Goal: Book appointment/travel/reservation: Book appointment/travel/reservation

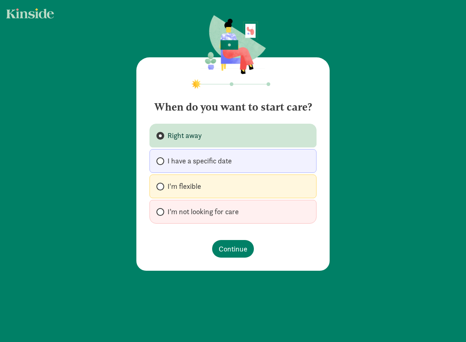
click at [194, 187] on span "I'm flexible" at bounding box center [184, 186] width 34 height 10
click at [162, 187] on input "I'm flexible" at bounding box center [158, 186] width 5 height 5
radio input "true"
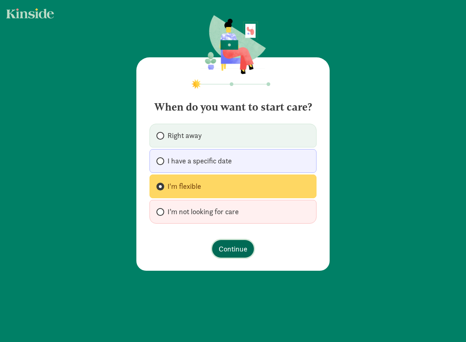
click at [227, 246] on span "Continue" at bounding box center [233, 248] width 29 height 11
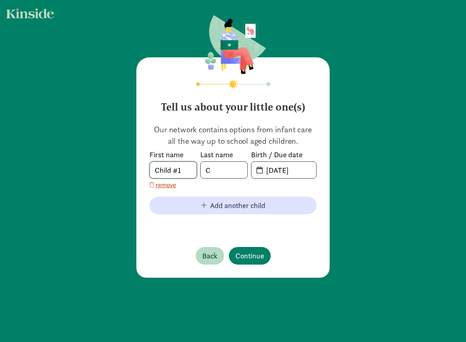
click at [178, 167] on input "Child #1" at bounding box center [173, 170] width 47 height 16
type input "TBD"
click at [184, 169] on input "TBD" at bounding box center [173, 170] width 47 height 16
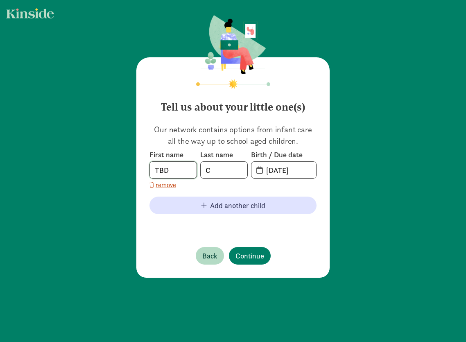
click at [184, 169] on input "TBD" at bounding box center [173, 170] width 47 height 16
type input "Lambert-Cook"
click at [289, 170] on input "09-04-2025" at bounding box center [288, 170] width 55 height 16
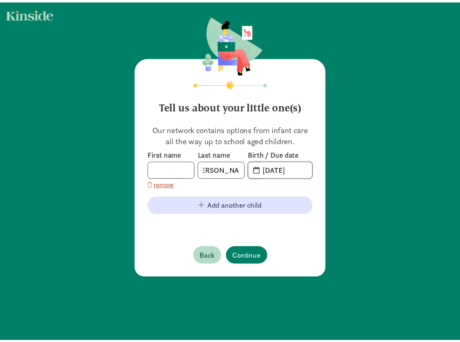
scroll to position [0, 0]
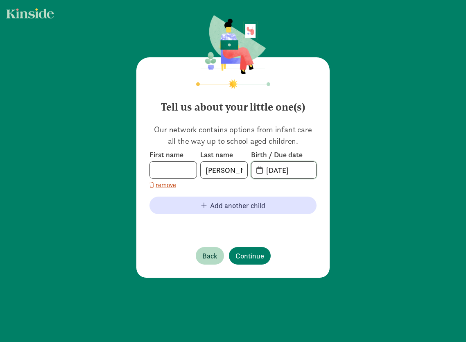
click at [280, 169] on input "09-04-2025" at bounding box center [288, 170] width 55 height 16
click at [255, 172] on span "09-04-2025" at bounding box center [283, 170] width 65 height 16
click at [306, 166] on input "09-04-2025" at bounding box center [288, 170] width 55 height 16
drag, startPoint x: 303, startPoint y: 170, endPoint x: 239, endPoint y: 169, distance: 63.0
click at [239, 169] on div "First name Last name Lambert-Cook Birth / Due date 09-04-2025" at bounding box center [232, 164] width 167 height 29
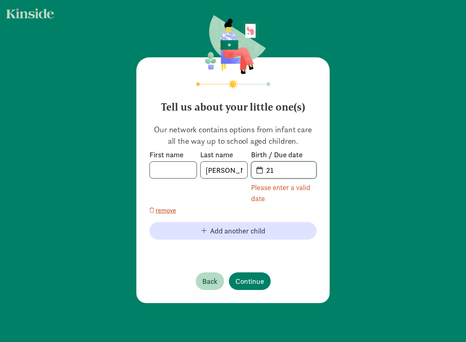
type input "2"
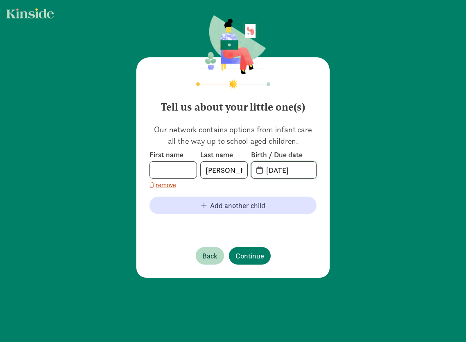
type input "02-16-2026"
click at [295, 185] on div "First name Last name Lambert-Cook Birth / Due date 02-16-2026 remove" at bounding box center [232, 170] width 167 height 40
click at [248, 253] on span "Continue" at bounding box center [249, 255] width 29 height 11
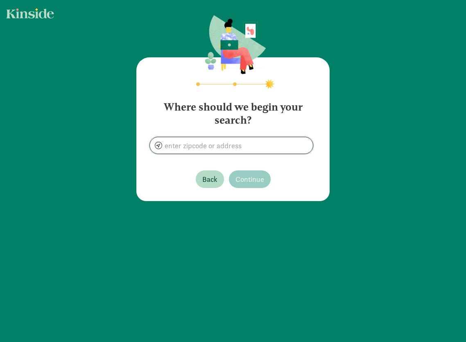
click at [228, 145] on input at bounding box center [231, 145] width 163 height 16
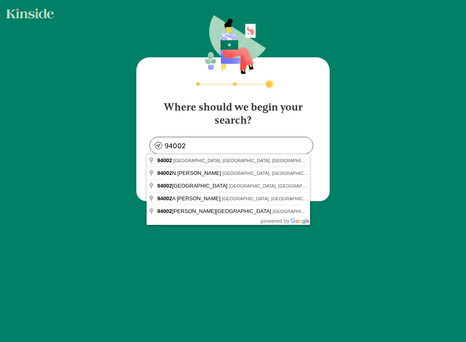
type input "Belmont, CA 94002, USA"
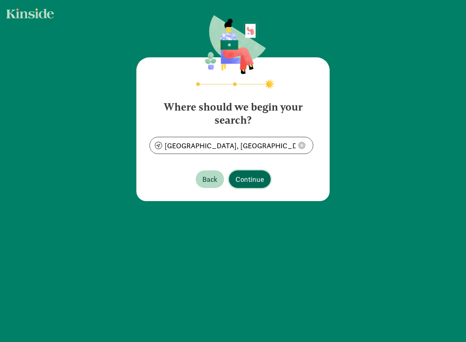
click at [244, 178] on span "Continue" at bounding box center [249, 179] width 29 height 11
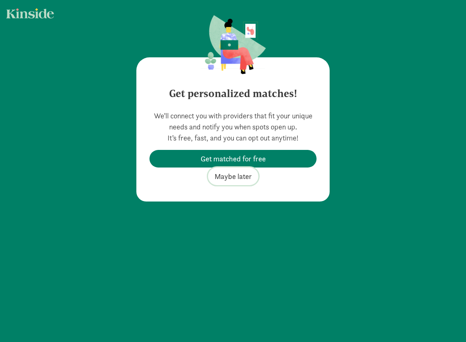
click at [228, 178] on span "Maybe later" at bounding box center [233, 176] width 37 height 11
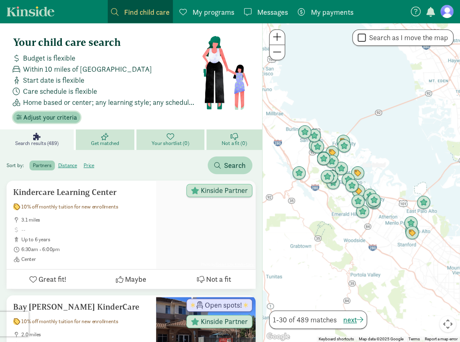
click at [51, 116] on span "Adjust your criteria" at bounding box center [50, 118] width 54 height 10
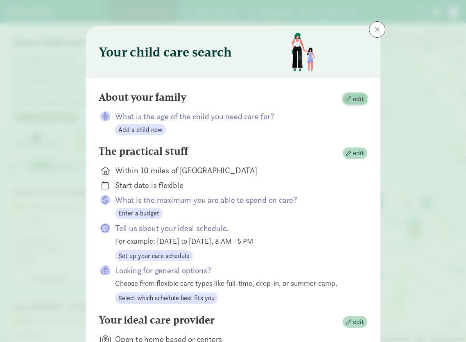
click at [357, 97] on span "edit" at bounding box center [358, 99] width 11 height 10
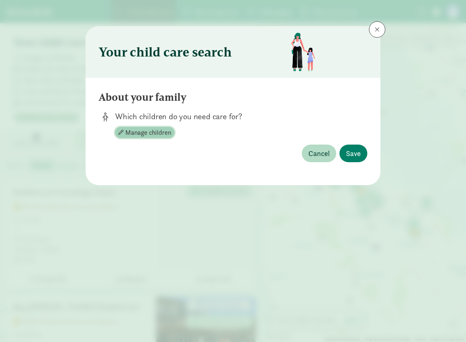
click at [160, 131] on span "Manage children" at bounding box center [148, 133] width 46 height 10
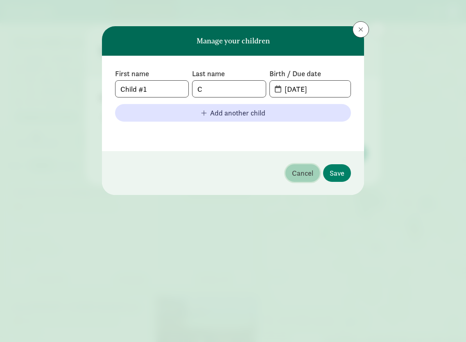
click at [306, 172] on span "Cancel" at bounding box center [302, 172] width 21 height 11
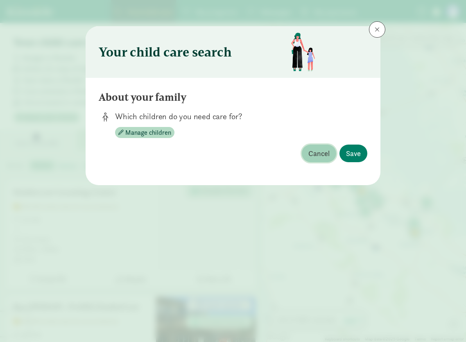
click at [317, 151] on span "Cancel" at bounding box center [318, 153] width 21 height 11
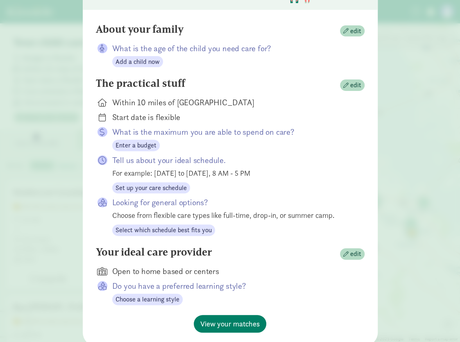
scroll to position [97, 0]
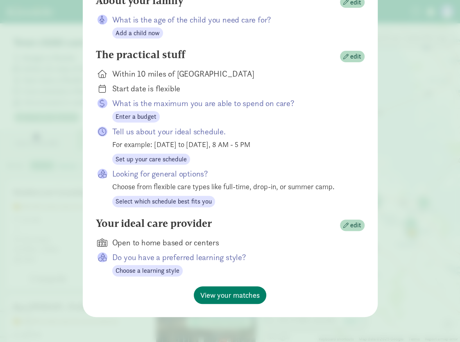
click at [187, 246] on div "Open to home based or centers" at bounding box center [231, 242] width 239 height 11
click at [353, 221] on span "edit" at bounding box center [355, 225] width 11 height 10
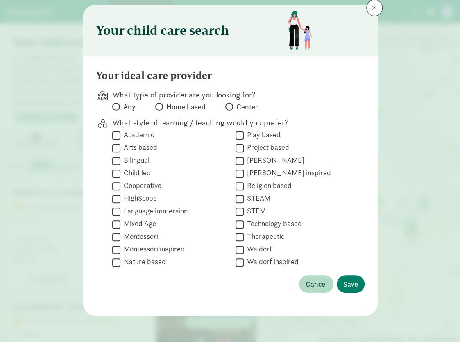
scroll to position [21, 0]
click at [229, 105] on span at bounding box center [229, 107] width 8 height 8
click at [229, 105] on input "Center" at bounding box center [227, 106] width 5 height 5
radio input "true"
click at [346, 283] on span "Save" at bounding box center [350, 284] width 15 height 11
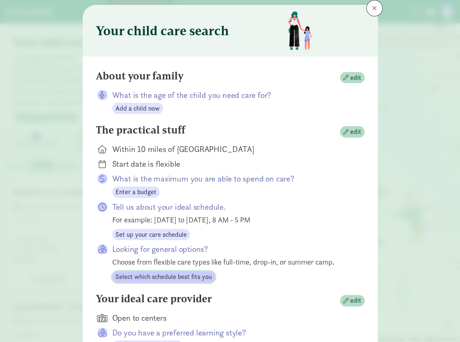
click at [181, 276] on span "Select which schedule best fits you" at bounding box center [163, 277] width 96 height 10
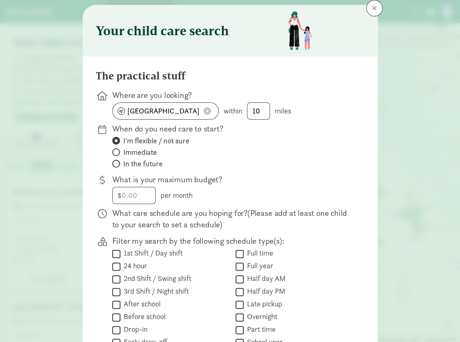
click at [123, 162] on span "In the future" at bounding box center [142, 164] width 39 height 10
click at [117, 162] on input "In the future" at bounding box center [114, 163] width 5 height 5
radio input "true"
radio input "false"
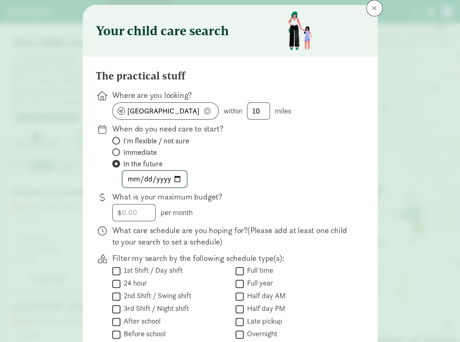
click at [156, 178] on input "date" at bounding box center [154, 179] width 64 height 16
click at [173, 178] on input "date" at bounding box center [154, 179] width 64 height 16
click at [233, 160] on label "In the future" at bounding box center [231, 164] width 239 height 10
click at [117, 161] on input "In the future" at bounding box center [114, 163] width 5 height 5
click at [174, 178] on input "date" at bounding box center [154, 179] width 64 height 16
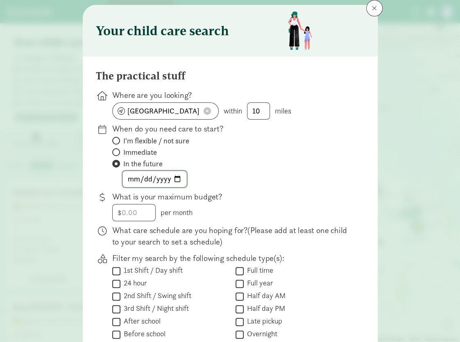
type input "2026-08-17"
click at [283, 155] on label "Immediate" at bounding box center [231, 152] width 239 height 10
click at [117, 155] on input "Immediate" at bounding box center [114, 151] width 5 height 5
radio input "true"
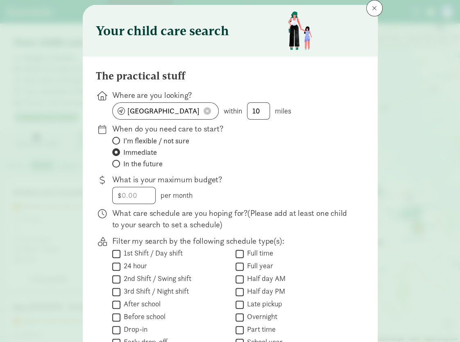
click at [130, 162] on span "In the future" at bounding box center [142, 164] width 39 height 10
click at [117, 162] on input "In the future" at bounding box center [114, 163] width 5 height 5
radio input "true"
radio input "false"
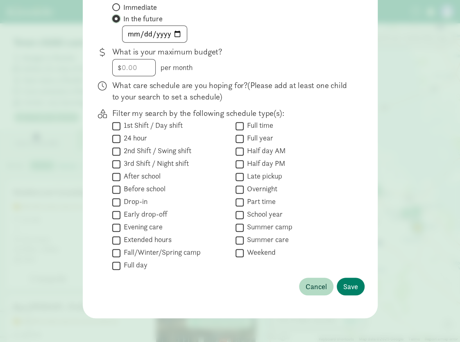
scroll to position [167, 0]
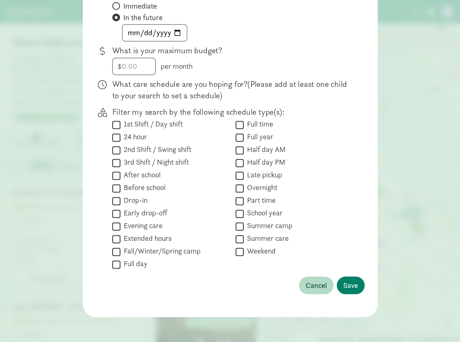
click at [112, 264] on input "Full day" at bounding box center [116, 264] width 8 height 11
checkbox input "true"
click at [346, 284] on span "Save" at bounding box center [350, 285] width 15 height 11
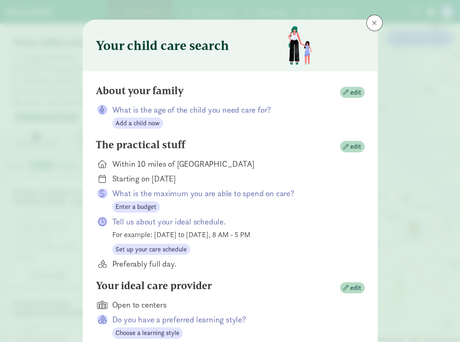
scroll to position [0, 0]
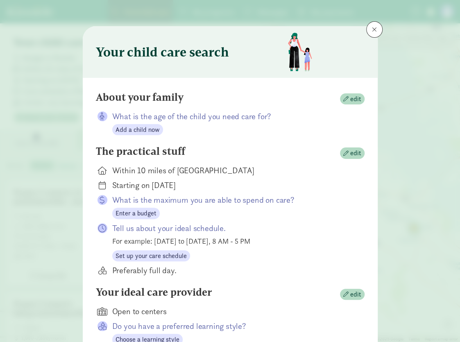
click at [147, 118] on p "What is the age of the child you need care for?" at bounding box center [231, 116] width 239 height 11
click at [343, 100] on span "button" at bounding box center [345, 98] width 5 height 5
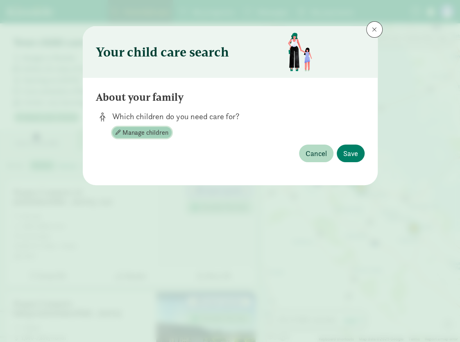
click at [158, 136] on span "Manage children" at bounding box center [145, 133] width 46 height 10
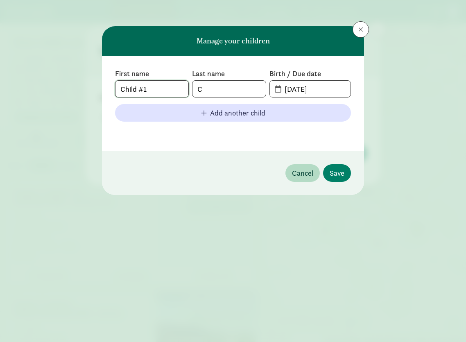
click at [174, 91] on input "Child #1" at bounding box center [151, 89] width 73 height 16
drag, startPoint x: 343, startPoint y: 89, endPoint x: 258, endPoint y: 89, distance: 85.2
click at [258, 89] on div "First name Child #1 Last name C Birth / Due date 09-04-2025" at bounding box center [233, 83] width 236 height 29
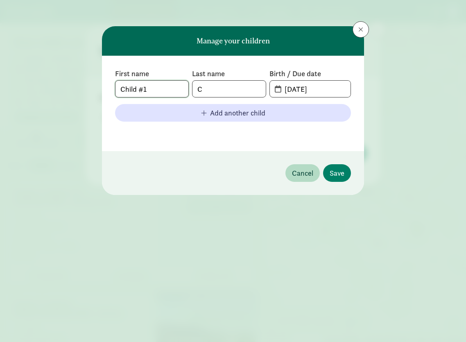
click at [154, 89] on input "Child #1" at bounding box center [151, 89] width 73 height 16
click at [179, 85] on input "Child #1" at bounding box center [151, 89] width 73 height 16
click at [231, 86] on input "C" at bounding box center [228, 89] width 73 height 16
type input "Lambert-Cook"
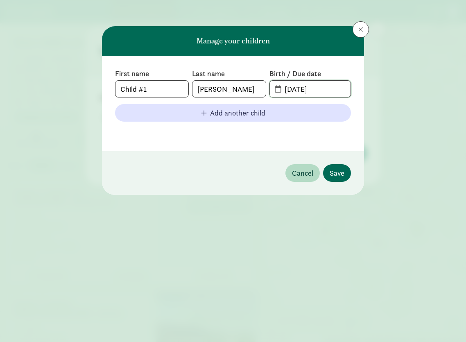
type input "02-16-2026"
click at [341, 172] on span "Save" at bounding box center [337, 172] width 15 height 11
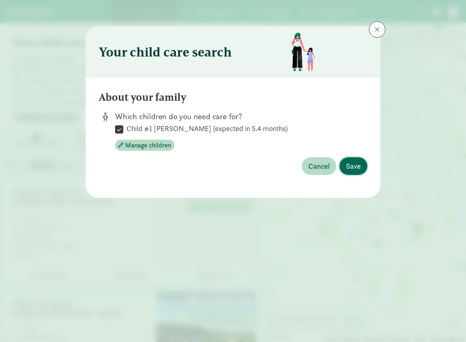
click at [354, 163] on span "Save" at bounding box center [353, 165] width 15 height 11
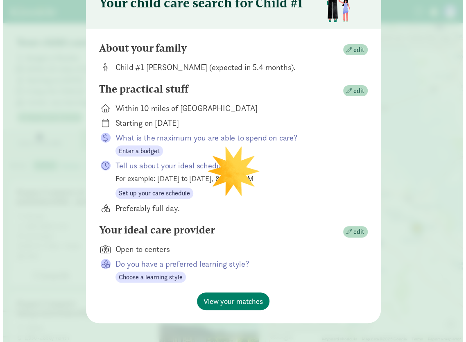
scroll to position [56, 0]
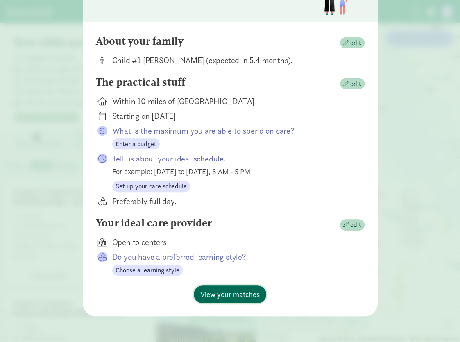
click at [238, 294] on span "View your matches" at bounding box center [229, 294] width 59 height 11
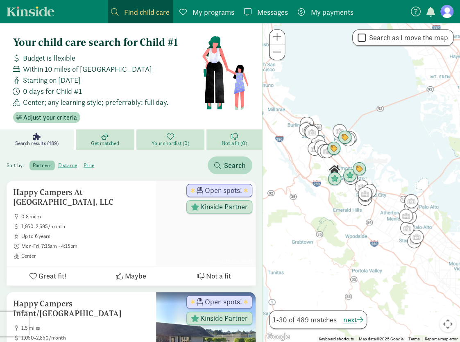
click at [14, 89] on span at bounding box center [16, 91] width 13 height 7
click at [48, 113] on span "Adjust your criteria" at bounding box center [50, 118] width 54 height 10
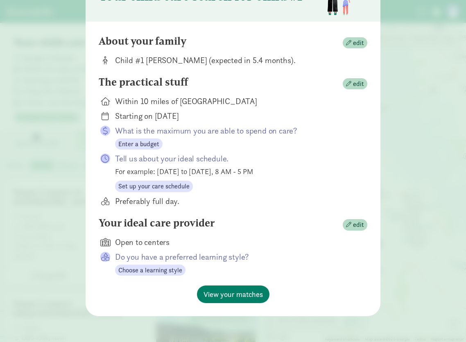
click at [219, 61] on div "Child #1 [PERSON_NAME] (expected in 5.4 months)." at bounding box center [234, 59] width 239 height 11
click at [347, 40] on span "button" at bounding box center [348, 42] width 5 height 5
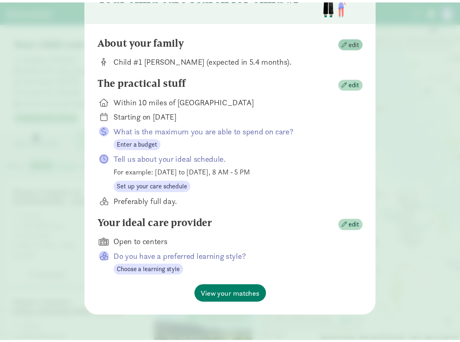
scroll to position [0, 0]
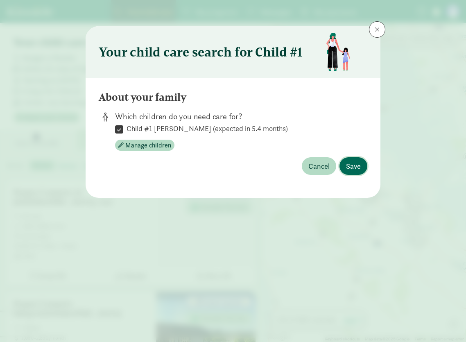
click at [356, 165] on span "Save" at bounding box center [353, 165] width 15 height 11
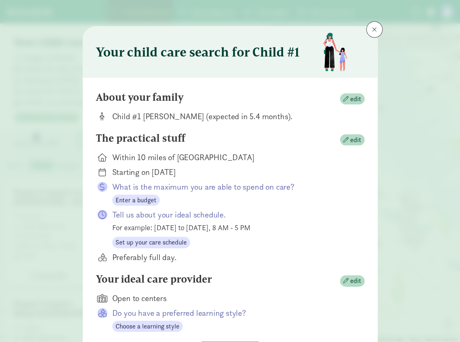
scroll to position [56, 0]
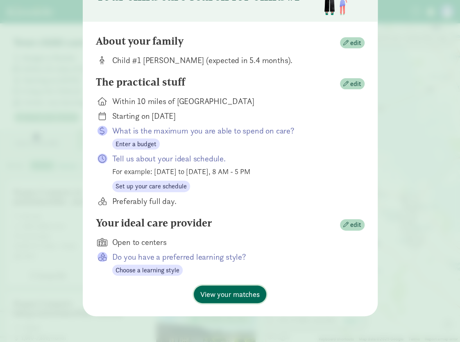
click at [246, 296] on span "View your matches" at bounding box center [229, 294] width 59 height 11
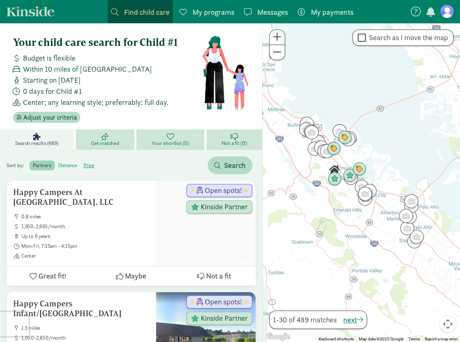
click at [61, 162] on label "distance" at bounding box center [67, 165] width 25 height 10
click at [58, 162] on input "distance" at bounding box center [58, 162] width 0 height 0
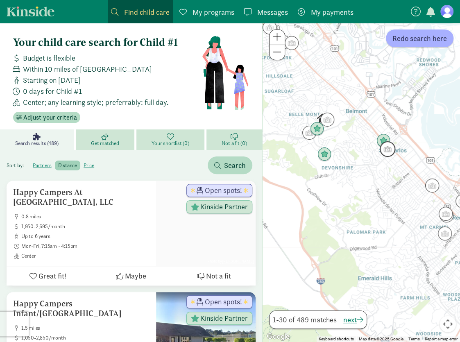
click at [387, 153] on img "Click to see details" at bounding box center [388, 149] width 16 height 16
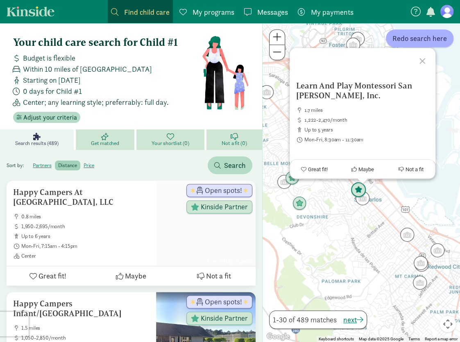
click at [357, 188] on img "Click to see details" at bounding box center [358, 190] width 16 height 16
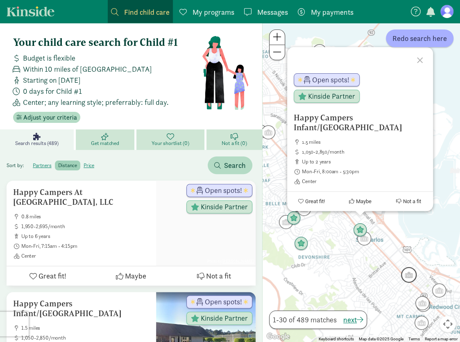
click at [412, 276] on img "Click to see details" at bounding box center [409, 275] width 16 height 16
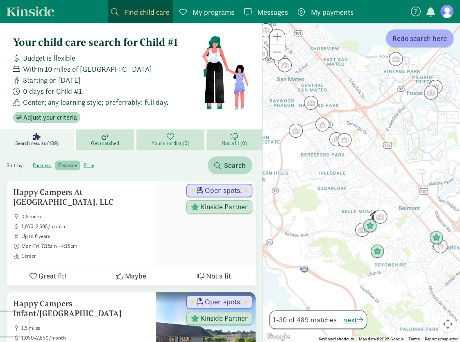
drag, startPoint x: 326, startPoint y: 280, endPoint x: 452, endPoint y: 286, distance: 125.4
click at [452, 286] on div "To navigate, press the arrow keys." at bounding box center [360, 182] width 197 height 319
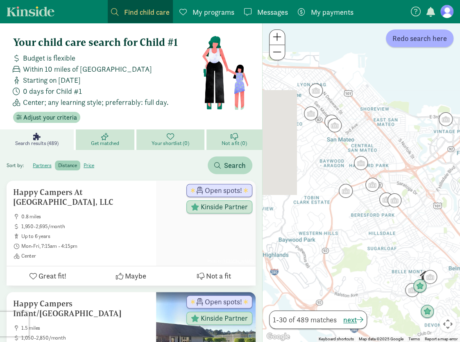
drag, startPoint x: 361, startPoint y: 145, endPoint x: 413, endPoint y: 208, distance: 81.1
click at [413, 208] on div at bounding box center [360, 182] width 197 height 319
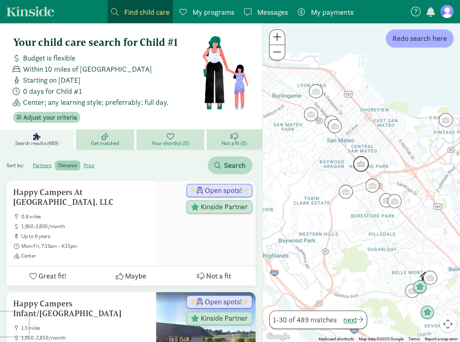
click at [363, 166] on img "Click to see details" at bounding box center [361, 164] width 16 height 16
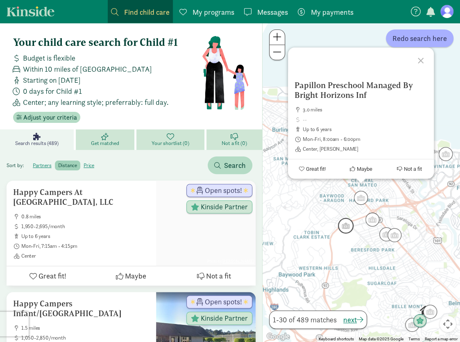
click at [346, 225] on img "Click to see details" at bounding box center [346, 226] width 16 height 16
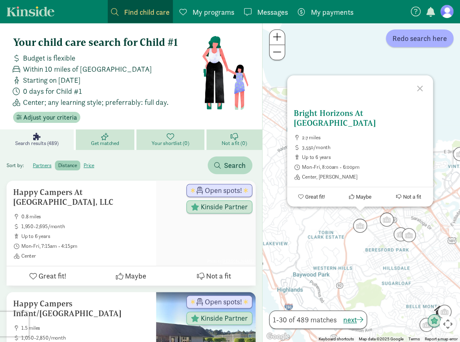
click at [369, 124] on h5 "Bright Horizons At [GEOGRAPHIC_DATA]" at bounding box center [360, 118] width 133 height 20
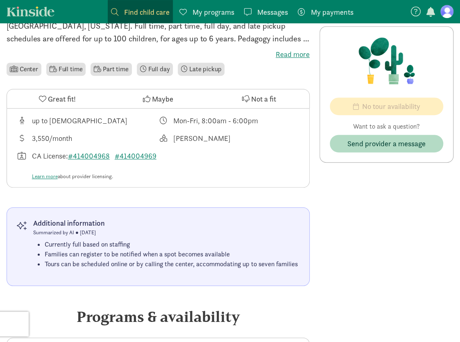
scroll to position [136, 0]
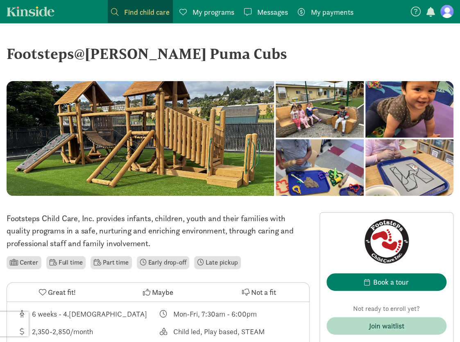
click at [448, 8] on figure at bounding box center [446, 11] width 13 height 13
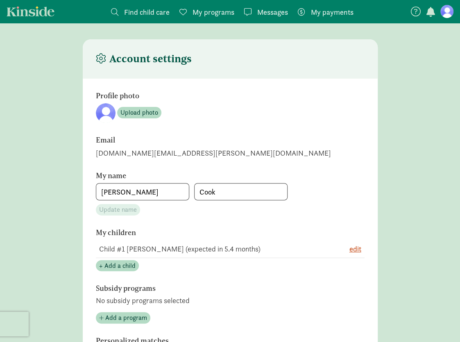
click at [135, 13] on span "Find child care" at bounding box center [146, 12] width 45 height 11
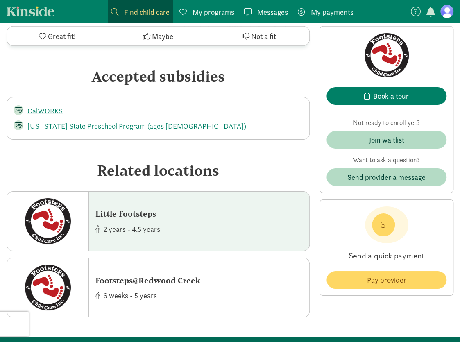
scroll to position [1228, 0]
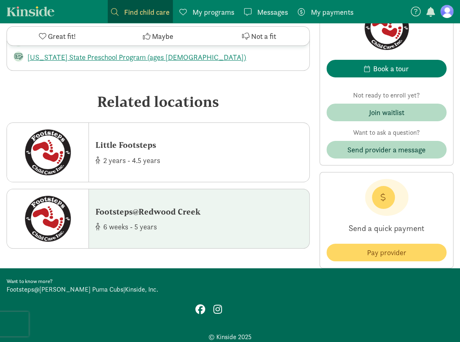
click at [177, 215] on div "Footsteps@Redwood Creek" at bounding box center [147, 212] width 105 height 12
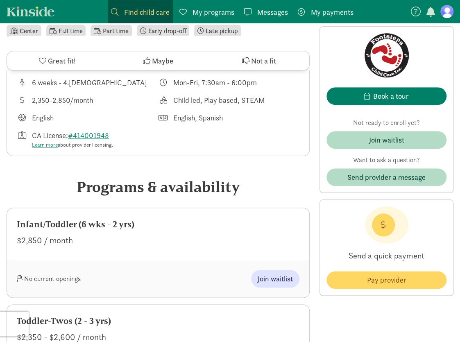
scroll to position [273, 0]
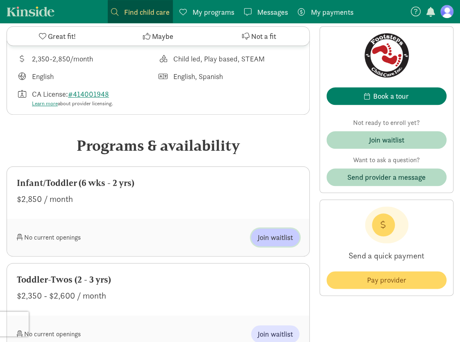
click at [274, 235] on span "Join waitlist" at bounding box center [275, 237] width 35 height 11
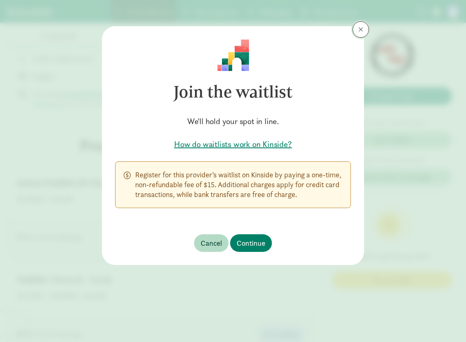
click at [361, 30] on span at bounding box center [360, 29] width 5 height 7
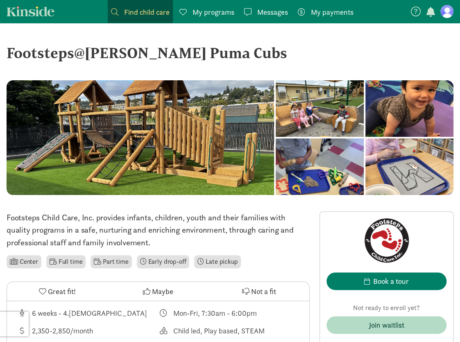
scroll to position [0, 0]
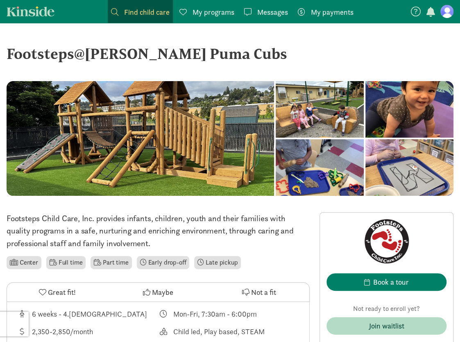
click at [54, 295] on span "Great fit!" at bounding box center [62, 292] width 28 height 11
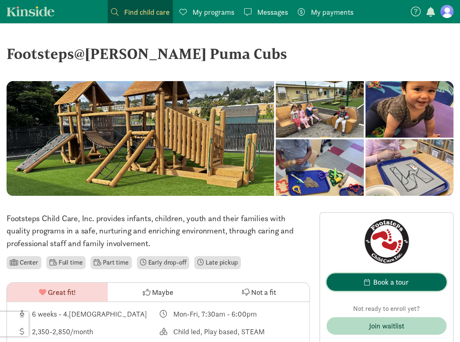
click at [380, 281] on div "Book a tour" at bounding box center [391, 281] width 36 height 11
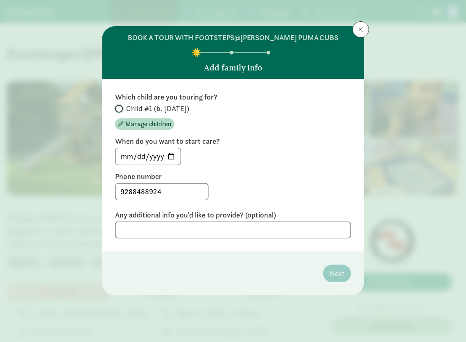
click at [120, 106] on input "Child #1 (b. [DATE])" at bounding box center [117, 108] width 5 height 5
radio input "true"
click at [171, 156] on input "[DATE]" at bounding box center [147, 156] width 65 height 16
type input "2026-08-17"
click at [262, 151] on div "2026-08-17" at bounding box center [233, 156] width 236 height 17
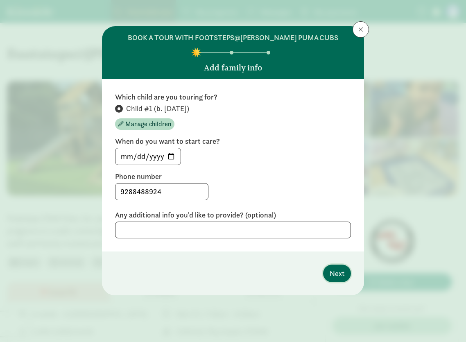
click at [332, 272] on span "Next" at bounding box center [337, 273] width 15 height 11
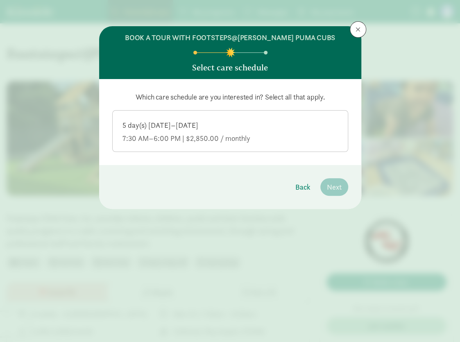
click at [199, 127] on div "5 day(s) Monday–Friday" at bounding box center [229, 125] width 215 height 10
click at [0, 0] on input "5 day(s) Monday–Friday 7:30 AM–6:00 PM | $2,850.00 / monthly" at bounding box center [0, 0] width 0 height 0
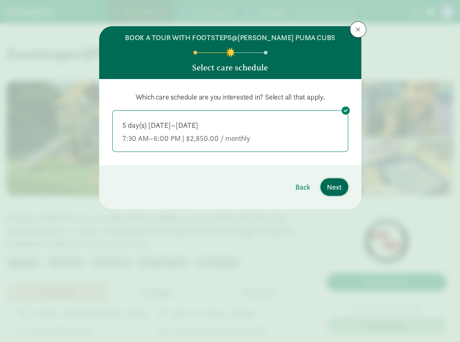
click at [335, 187] on span "Next" at bounding box center [334, 186] width 15 height 11
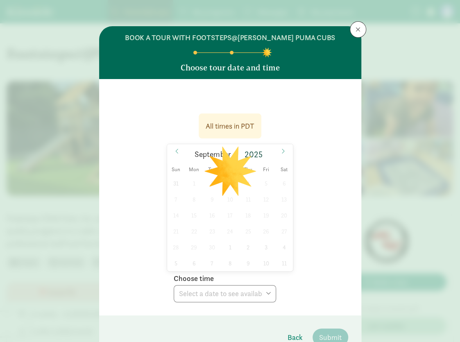
click at [323, 163] on div "All times in PDT September 2025 Sun Mon Tue Wed Thu Fri Sat 31 1 2 3 4 5 6 7 8 …" at bounding box center [230, 205] width 236 height 194
click at [280, 152] on icon at bounding box center [282, 151] width 5 height 6
click at [175, 153] on icon at bounding box center [176, 151] width 5 height 6
click at [228, 236] on span "24" at bounding box center [230, 231] width 16 height 16
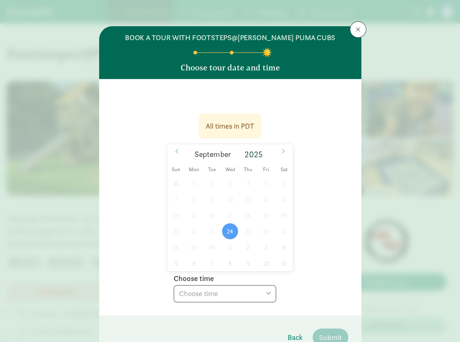
click at [222, 196] on div "31 1 2 3 4 5 6 7 8 9 10 11 12 13 14 15 16 17 18 19 20 21 22 23 24 25 26 27 28 2…" at bounding box center [230, 223] width 126 height 96
click at [228, 200] on div "31 1 2 3 4 5 6 7 8 9 10 11 12 13 14 15 16 17 18 19 20 21 22 23 24 25 26 27 28 2…" at bounding box center [230, 223] width 126 height 96
click at [227, 291] on select "Choose time 03:00 PM" at bounding box center [225, 293] width 102 height 17
select select "2025-09-24T15:00:00.000-07:00"
click at [174, 285] on select "Choose time 03:00 PM" at bounding box center [225, 293] width 102 height 17
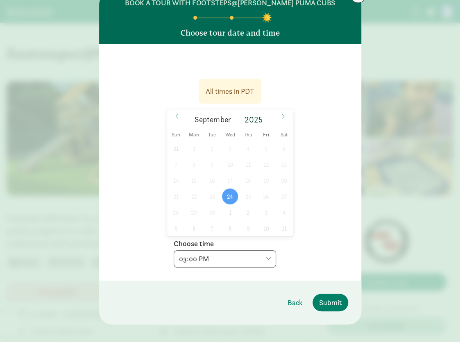
scroll to position [43, 0]
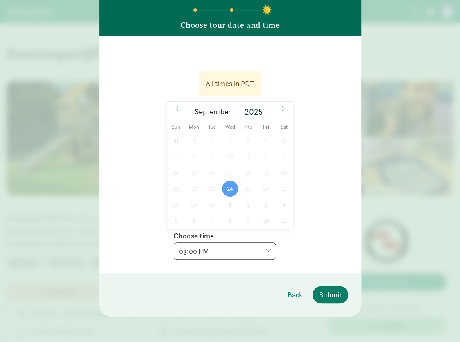
click at [255, 254] on select "Choose time 03:00 PM" at bounding box center [225, 250] width 102 height 17
click at [256, 251] on select "Choose time 03:00 PM" at bounding box center [225, 250] width 102 height 17
click at [326, 294] on span "Submit" at bounding box center [330, 294] width 23 height 11
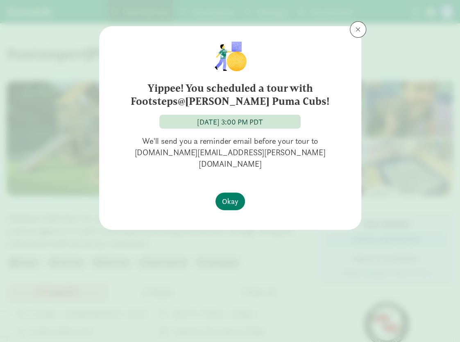
scroll to position [0, 0]
click at [234, 196] on span "Okay" at bounding box center [230, 201] width 16 height 11
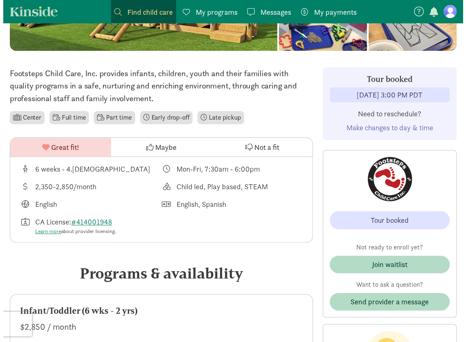
scroll to position [136, 0]
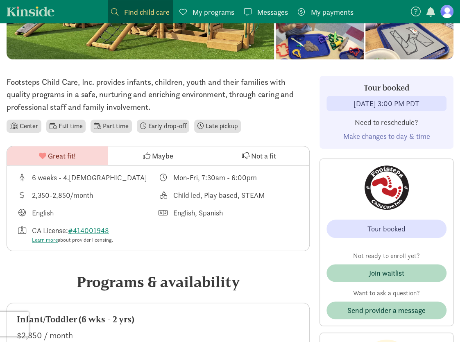
click at [387, 136] on span "Make changes to day & time" at bounding box center [386, 135] width 87 height 9
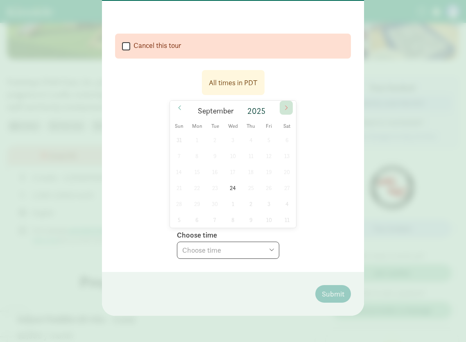
scroll to position [77, 0]
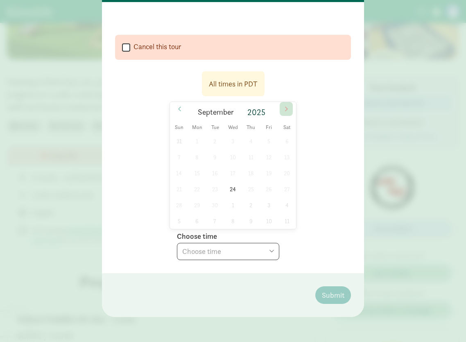
click at [281, 107] on span at bounding box center [286, 109] width 13 height 14
click at [284, 107] on icon at bounding box center [286, 109] width 5 height 6
click at [286, 106] on icon at bounding box center [286, 109] width 5 height 6
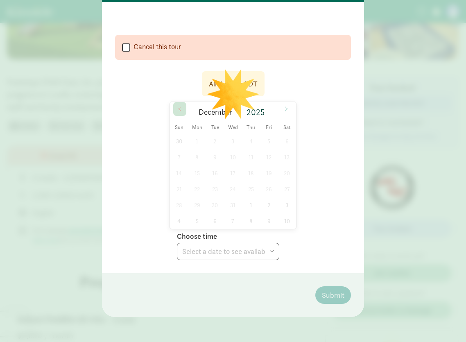
click at [173, 107] on span at bounding box center [179, 109] width 13 height 14
click at [175, 109] on span at bounding box center [179, 109] width 13 height 14
click at [230, 155] on div "28 29 30 1 2 3 4 5 6 7 8 9 10 11 12 13 14 15 16 17 18 19 20 21 22 23 24 25 26 2…" at bounding box center [233, 181] width 126 height 96
click at [215, 154] on div "28 29 30 1 2 3 4 5 6 7 8 9 10 11 12 13 14 15 16 17 18 19 20 21 22 23 24 25 26 2…" at bounding box center [233, 181] width 126 height 96
click at [213, 157] on div "28 29 30 1 2 3 4 5 6 7 8 9 10 11 12 13 14 15 16 17 18 19 20 21 22 23 24 25 26 2…" at bounding box center [233, 181] width 126 height 96
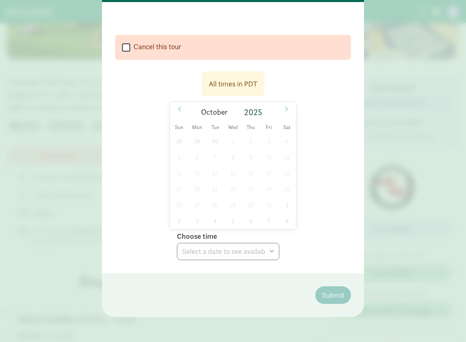
click at [231, 156] on div "28 29 30 1 2 3 4 5 6 7 8 9 10 11 12 13 14 15 16 17 18 19 20 21 22 23 24 25 26 2…" at bounding box center [233, 181] width 126 height 96
click at [231, 170] on div "28 29 30 1 2 3 4 5 6 7 8 9 10 11 12 13 14 15 16 17 18 19 20 21 22 23 24 25 26 2…" at bounding box center [233, 181] width 126 height 96
click at [233, 129] on span "Wed" at bounding box center [233, 127] width 18 height 5
click at [233, 201] on div "28 29 30 1 2 3 4 5 6 7 8 9 10 11 12 13 14 15 16 17 18 19 20 21 22 23 24 25 26 2…" at bounding box center [233, 181] width 126 height 96
click at [233, 199] on div "28 29 30 1 2 3 4 5 6 7 8 9 10 11 12 13 14 15 16 17 18 19 20 21 22 23 24 25 26 2…" at bounding box center [233, 181] width 126 height 96
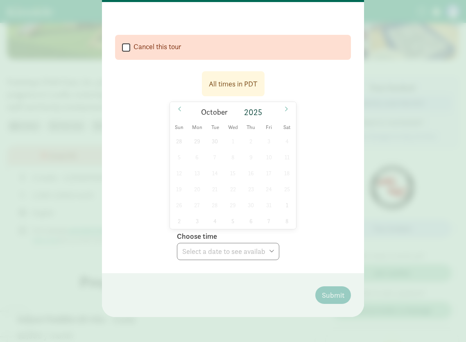
drag, startPoint x: 233, startPoint y: 196, endPoint x: 232, endPoint y: 190, distance: 5.4
click at [233, 194] on div "28 29 30 1 2 3 4 5 6 7 8 9 10 11 12 13 14 15 16 17 18 19 20 21 22 23 24 25 26 2…" at bounding box center [233, 181] width 126 height 96
click at [177, 108] on icon at bounding box center [179, 109] width 5 height 6
select select
click at [231, 186] on span "24" at bounding box center [233, 189] width 16 height 16
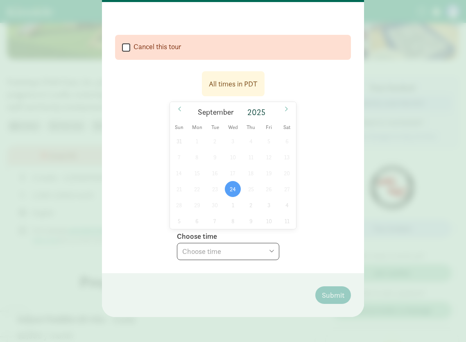
click at [244, 244] on select "Choose time 03:00 PM" at bounding box center [228, 251] width 102 height 17
click at [305, 225] on div "All times in PDT 09/24/2025 September 2025 Sun Mon Tue Wed Thu Fri Sat 31 1 2 3…" at bounding box center [233, 163] width 236 height 194
click at [285, 108] on icon at bounding box center [286, 108] width 2 height 5
click at [231, 156] on span "8" at bounding box center [233, 157] width 16 height 16
click at [266, 253] on select "Choose time 03:00 PM" at bounding box center [228, 251] width 102 height 17
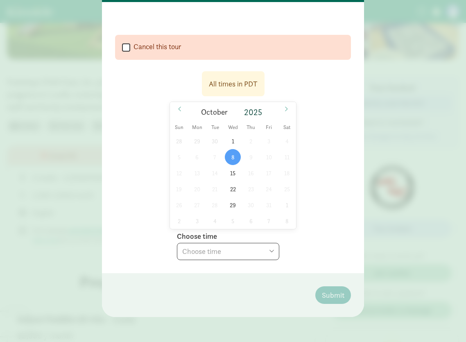
click at [261, 250] on select "Choose time 03:00 PM" at bounding box center [228, 251] width 102 height 17
click at [234, 143] on span "1" at bounding box center [233, 141] width 16 height 16
click at [439, 59] on div "BOOK A TOUR WITH FOOTSTEPS@NESBIT PUMA CUBS Choose tour date and time  Cancel …" at bounding box center [233, 171] width 466 height 342
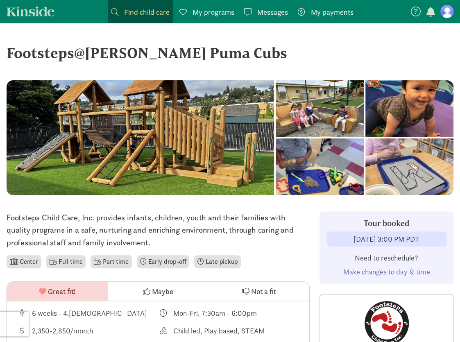
scroll to position [0, 0]
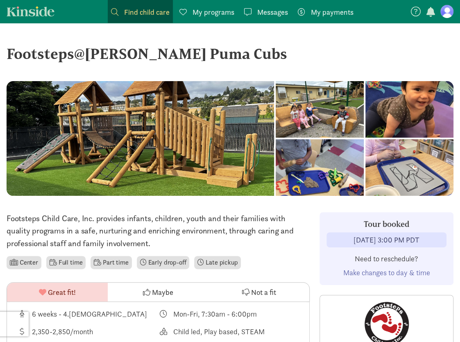
click at [219, 7] on span "My programs" at bounding box center [213, 12] width 42 height 11
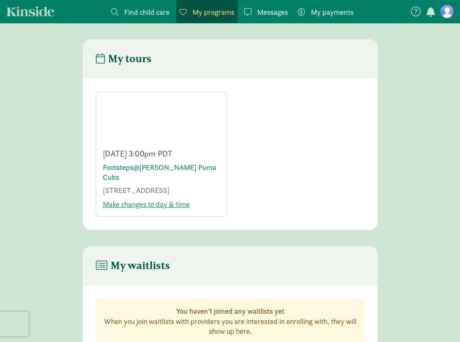
click at [120, 57] on h4 "My tours" at bounding box center [124, 58] width 56 height 13
click at [278, 122] on div "Wed Sep 24 3:00pm PDT Footsteps@Nesbit Puma Cubs 500 Biddulph Way, Belmont, CA …" at bounding box center [230, 154] width 269 height 125
click at [138, 9] on span "Find child care" at bounding box center [146, 12] width 45 height 11
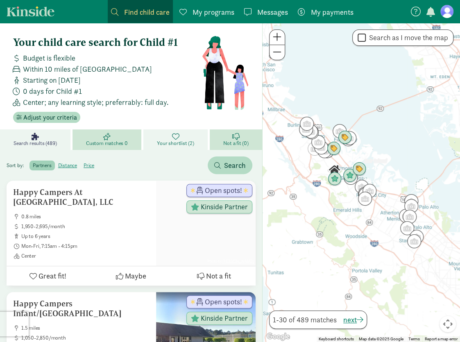
click at [169, 145] on span "Your shortlist (2)" at bounding box center [175, 143] width 37 height 7
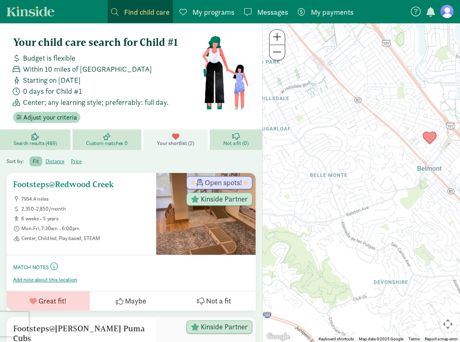
scroll to position [119, 0]
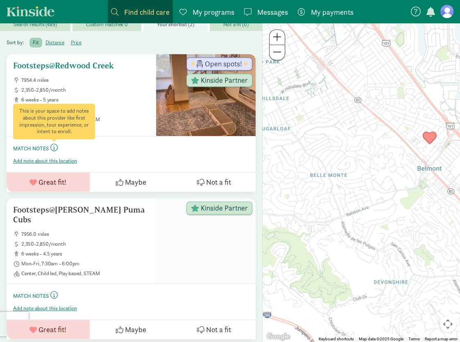
click at [54, 147] on span at bounding box center [53, 147] width 7 height 7
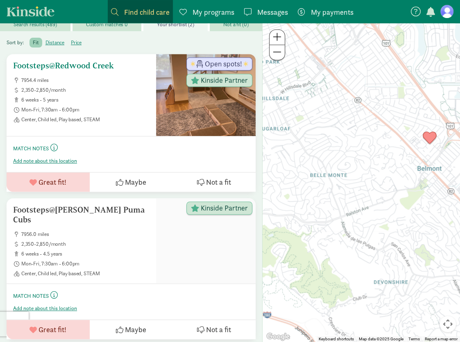
click at [96, 67] on h5 "Footsteps@Redwood Creek" at bounding box center [81, 66] width 136 height 10
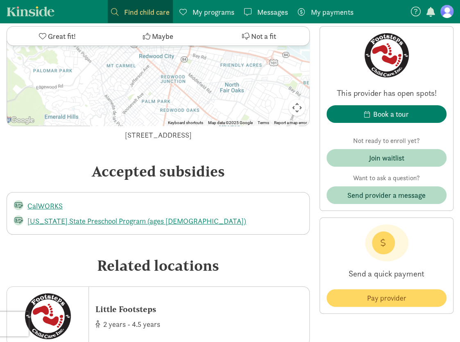
scroll to position [1412, 0]
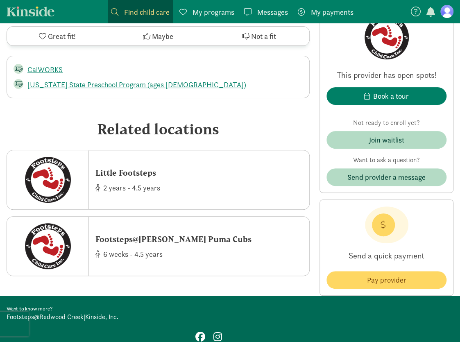
click at [61, 37] on span "Great fit!" at bounding box center [62, 36] width 28 height 11
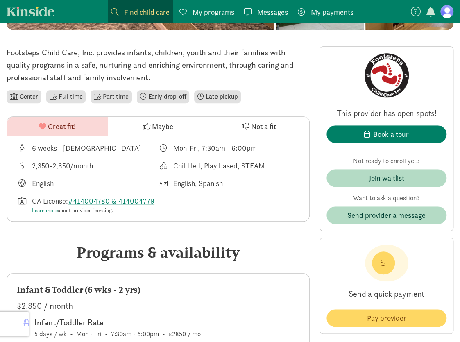
scroll to position [205, 0]
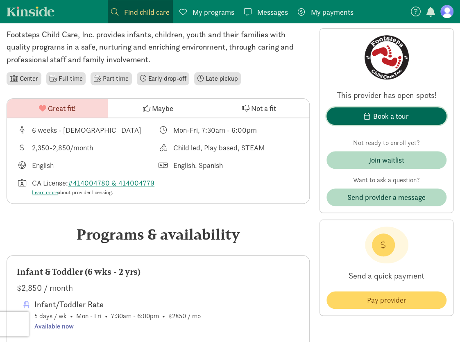
click at [382, 117] on div "Book a tour" at bounding box center [391, 116] width 36 height 11
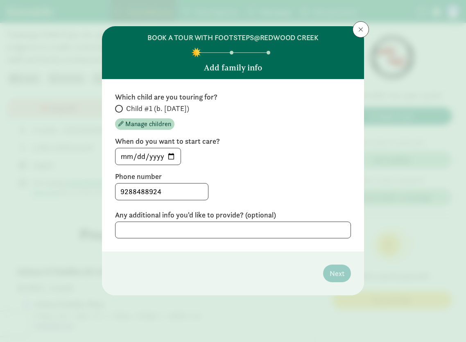
click at [120, 108] on span at bounding box center [119, 109] width 8 height 8
click at [120, 108] on input "Child #1 (b. [DATE])" at bounding box center [117, 108] width 5 height 5
radio input "true"
click at [358, 32] on button at bounding box center [360, 29] width 16 height 16
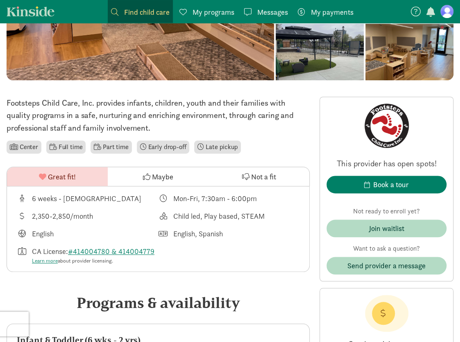
scroll to position [0, 0]
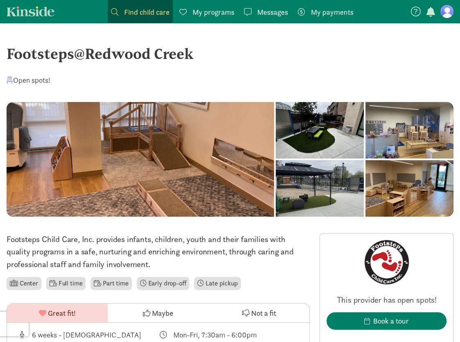
click at [200, 12] on span "My programs" at bounding box center [213, 12] width 42 height 11
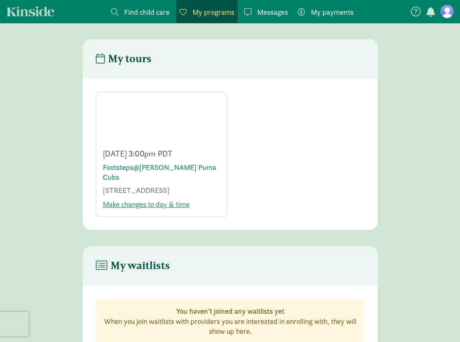
click at [150, 9] on span "Find child care" at bounding box center [146, 12] width 45 height 11
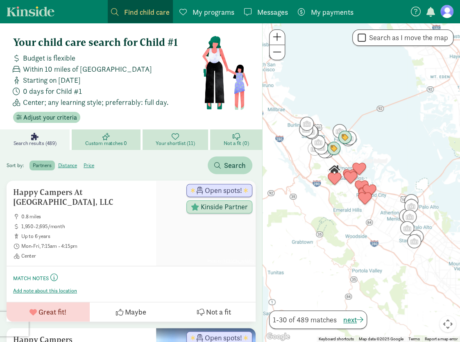
click at [142, 7] on span "Find child care" at bounding box center [146, 12] width 45 height 11
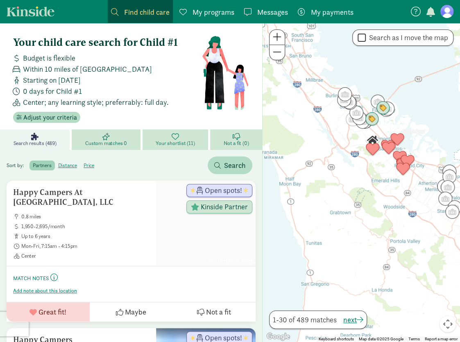
drag, startPoint x: 328, startPoint y: 202, endPoint x: 365, endPoint y: 175, distance: 45.7
click at [365, 175] on div at bounding box center [360, 182] width 197 height 319
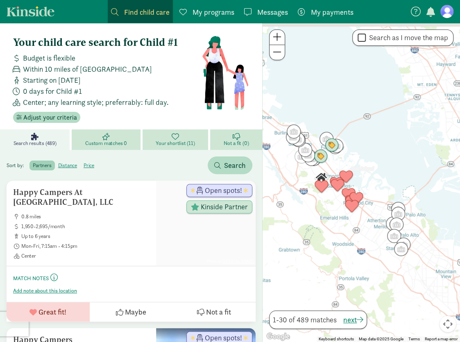
drag, startPoint x: 359, startPoint y: 167, endPoint x: 318, endPoint y: 199, distance: 52.6
click at [318, 199] on div at bounding box center [360, 182] width 197 height 319
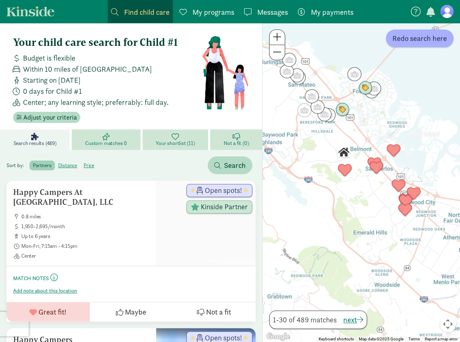
drag, startPoint x: 309, startPoint y: 206, endPoint x: 327, endPoint y: 197, distance: 20.1
click at [326, 197] on div at bounding box center [360, 182] width 197 height 319
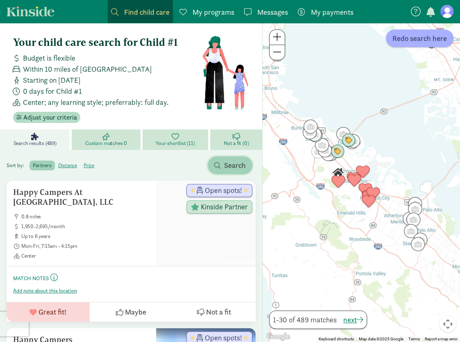
click at [223, 166] on span "Search" at bounding box center [230, 165] width 32 height 11
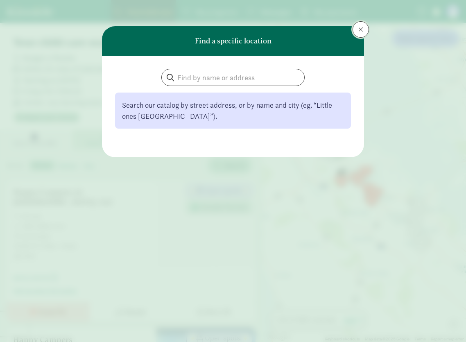
click at [359, 32] on button at bounding box center [360, 29] width 16 height 16
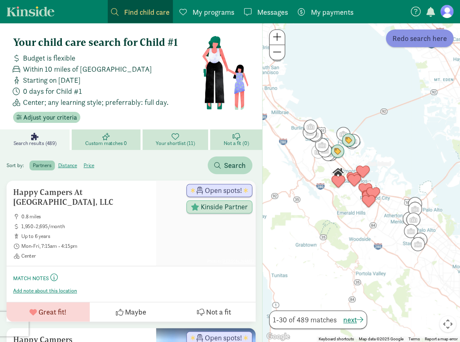
click at [413, 37] on span "Redo search here" at bounding box center [419, 38] width 54 height 11
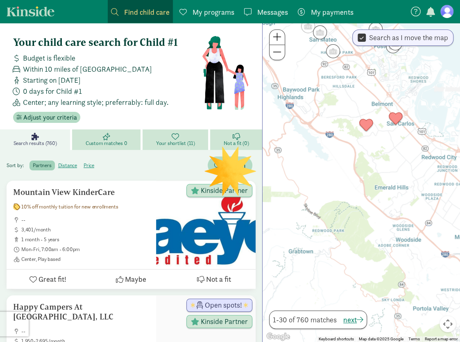
drag, startPoint x: 334, startPoint y: 197, endPoint x: 361, endPoint y: 168, distance: 39.4
click at [361, 168] on div at bounding box center [360, 182] width 197 height 319
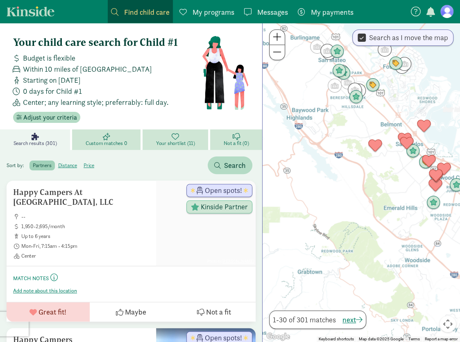
drag, startPoint x: 379, startPoint y: 163, endPoint x: 389, endPoint y: 184, distance: 22.9
click at [389, 184] on div at bounding box center [360, 182] width 197 height 319
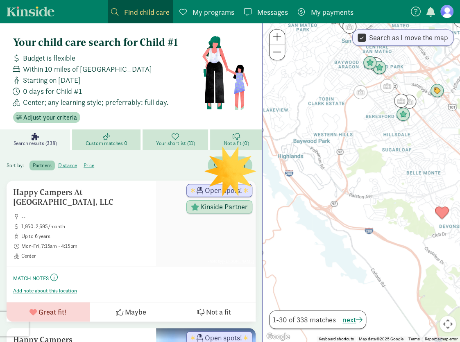
drag, startPoint x: 332, startPoint y: 117, endPoint x: 360, endPoint y: 194, distance: 82.4
click at [360, 194] on div at bounding box center [360, 182] width 197 height 319
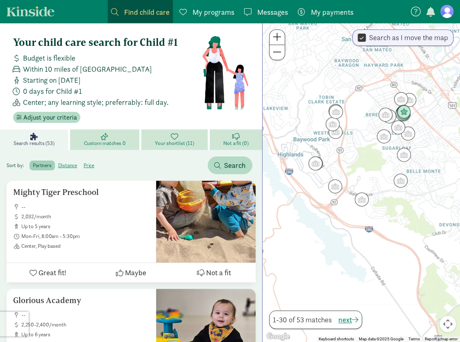
click at [304, 172] on div at bounding box center [360, 182] width 197 height 319
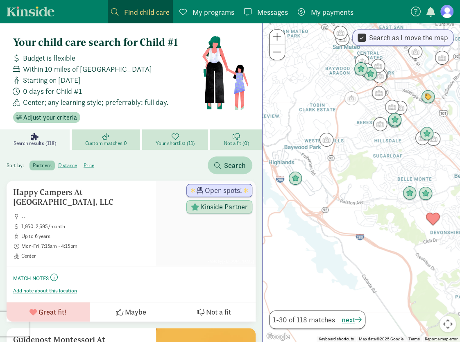
drag, startPoint x: 368, startPoint y: 105, endPoint x: 356, endPoint y: 109, distance: 12.8
click at [356, 109] on div at bounding box center [360, 182] width 197 height 319
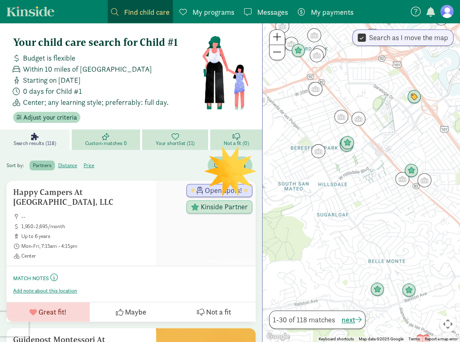
drag, startPoint x: 438, startPoint y: 102, endPoint x: 370, endPoint y: 145, distance: 80.4
click at [370, 145] on div at bounding box center [360, 182] width 197 height 319
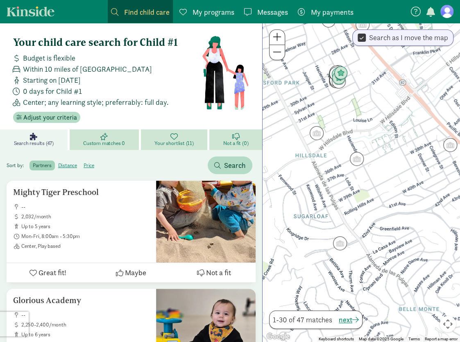
drag, startPoint x: 375, startPoint y: 149, endPoint x: 407, endPoint y: 97, distance: 60.7
click at [407, 97] on div at bounding box center [360, 182] width 197 height 319
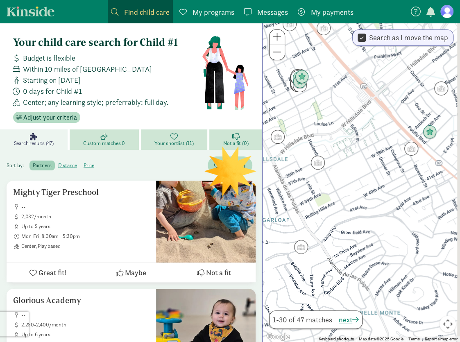
drag, startPoint x: 422, startPoint y: 171, endPoint x: 380, endPoint y: 172, distance: 41.8
click at [380, 174] on div at bounding box center [360, 182] width 197 height 319
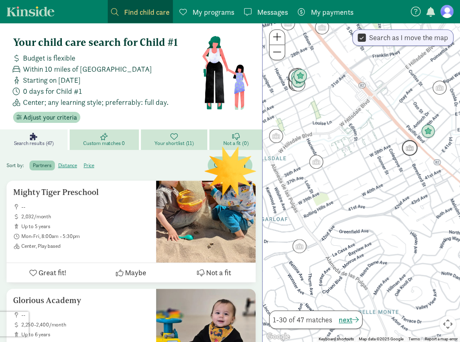
click at [413, 147] on img "Click to see details" at bounding box center [410, 148] width 16 height 16
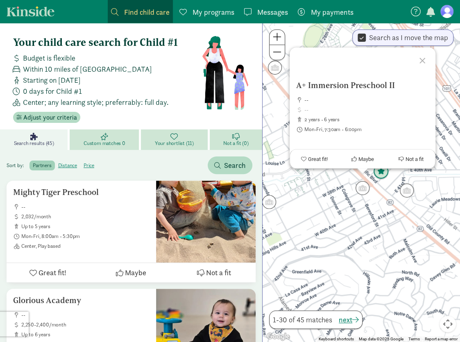
click at [382, 175] on img "Click to see details" at bounding box center [381, 172] width 16 height 16
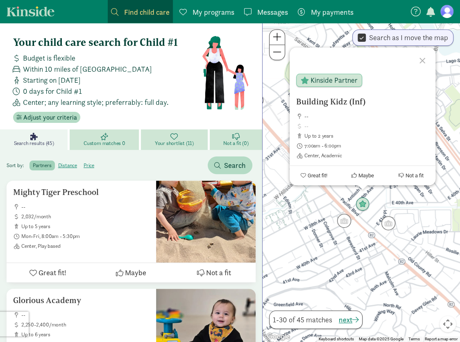
click at [400, 221] on div "To navigate, press the arrow keys. Building Kidz (Inf) -- up to 2 years 7:00am …" at bounding box center [360, 182] width 197 height 319
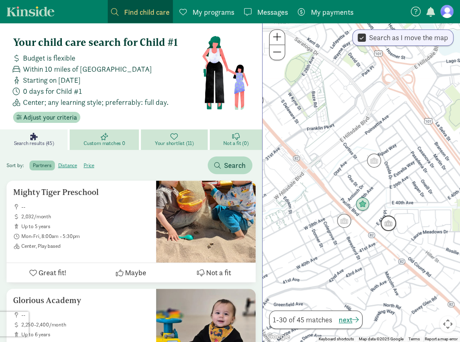
click at [388, 226] on img "Click to see details" at bounding box center [388, 223] width 16 height 16
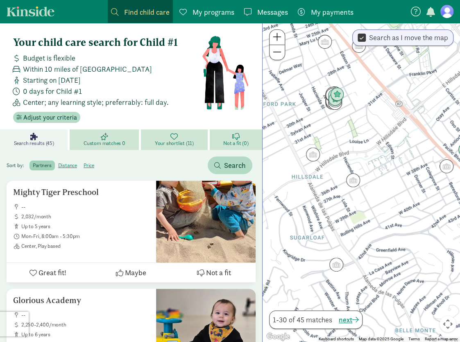
drag, startPoint x: 286, startPoint y: 262, endPoint x: 399, endPoint y: 176, distance: 142.2
click at [422, 204] on div "To navigate, press the arrow keys." at bounding box center [360, 182] width 197 height 319
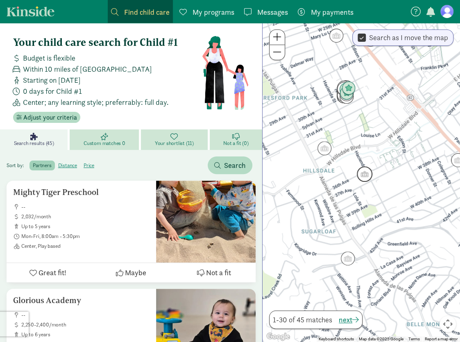
click at [366, 174] on img "Click to see details" at bounding box center [365, 174] width 16 height 16
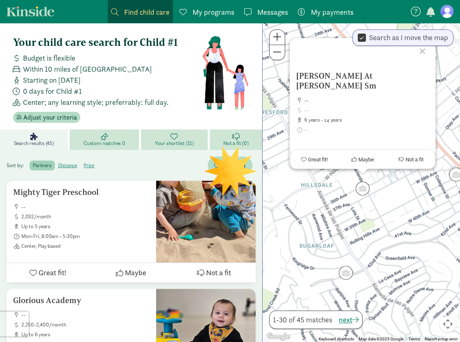
click at [328, 199] on div "[PERSON_NAME] At [PERSON_NAME] Sm -- 6 years - 14 years Center Great fit! Maybe…" at bounding box center [360, 182] width 197 height 319
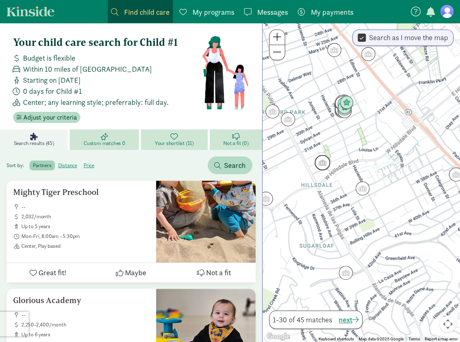
click at [322, 164] on img "Click to see details" at bounding box center [322, 163] width 16 height 16
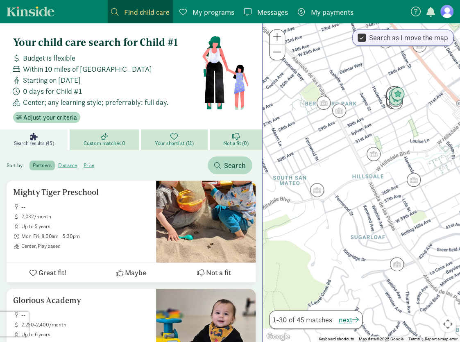
drag, startPoint x: 338, startPoint y: 240, endPoint x: 357, endPoint y: 181, distance: 62.0
click at [357, 181] on div at bounding box center [360, 182] width 197 height 319
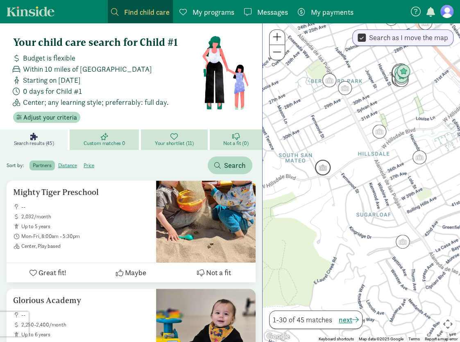
click at [323, 164] on img "Click to see details" at bounding box center [323, 168] width 16 height 16
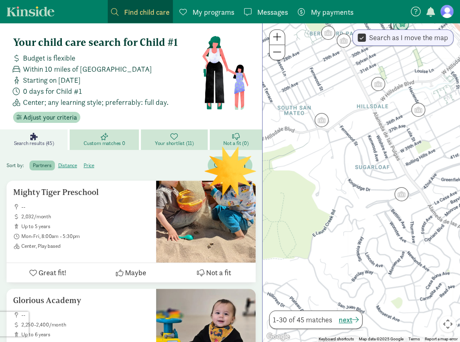
drag, startPoint x: 360, startPoint y: 232, endPoint x: 316, endPoint y: 155, distance: 88.4
click at [316, 155] on div "To navigate, press the arrow keys." at bounding box center [360, 182] width 197 height 319
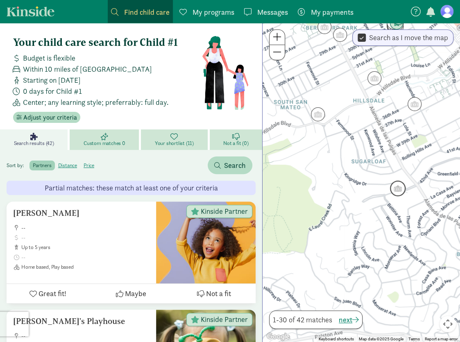
click at [397, 188] on img "Click to see details" at bounding box center [398, 189] width 16 height 16
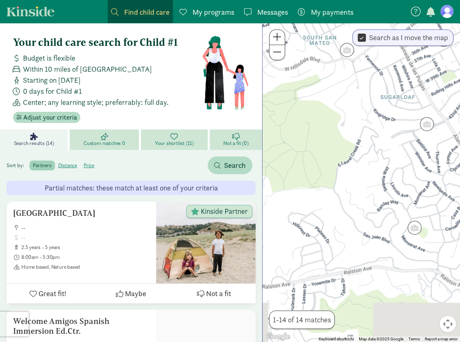
drag, startPoint x: 315, startPoint y: 213, endPoint x: 382, endPoint y: 146, distance: 95.0
click at [382, 146] on div at bounding box center [360, 182] width 197 height 319
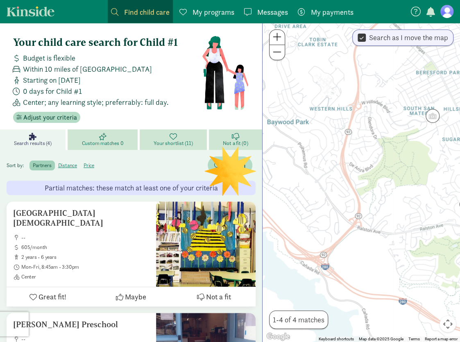
drag, startPoint x: 317, startPoint y: 203, endPoint x: 394, endPoint y: 204, distance: 77.4
click at [394, 204] on div at bounding box center [360, 182] width 197 height 319
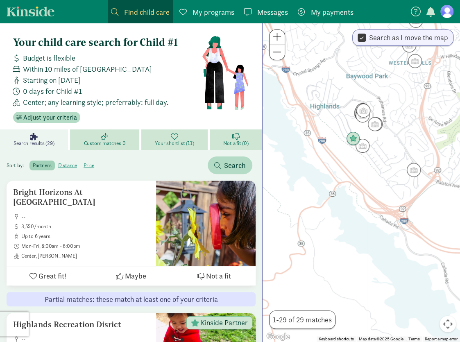
drag, startPoint x: 332, startPoint y: 194, endPoint x: 412, endPoint y: 147, distance: 92.9
click at [412, 147] on div at bounding box center [360, 182] width 197 height 319
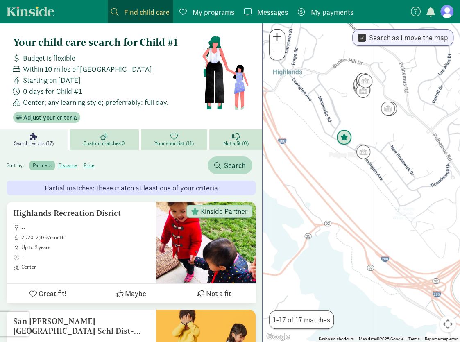
click at [345, 138] on img "Click to see details" at bounding box center [344, 138] width 16 height 16
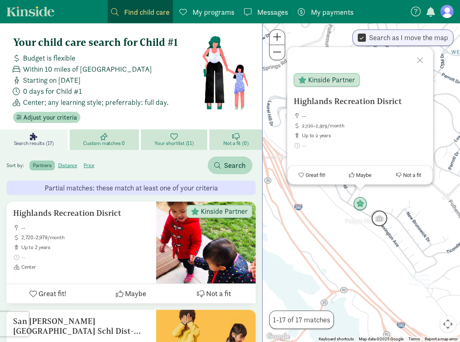
click at [379, 217] on img "Click to see details" at bounding box center [379, 218] width 16 height 16
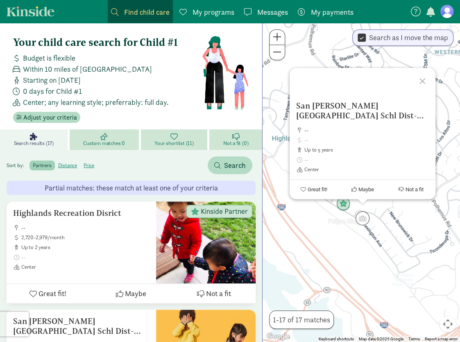
drag, startPoint x: 425, startPoint y: 220, endPoint x: 422, endPoint y: 215, distance: 5.9
click at [425, 220] on div "To navigate, press the arrow keys. San Mateo-Foster City Schl Dist-Laurel -- up…" at bounding box center [360, 182] width 197 height 319
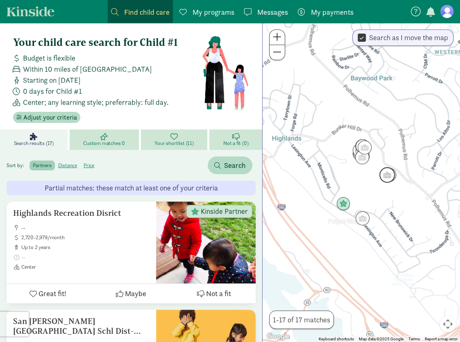
click at [387, 176] on img "Click to see details" at bounding box center [387, 175] width 16 height 16
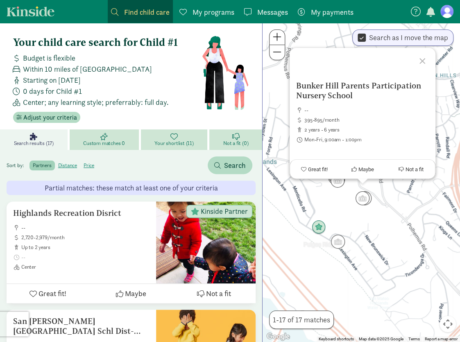
click at [386, 224] on div "Bunker Hill Parents Participation Nursery School -- 395-895/month 2 years - 6 y…" at bounding box center [360, 182] width 197 height 319
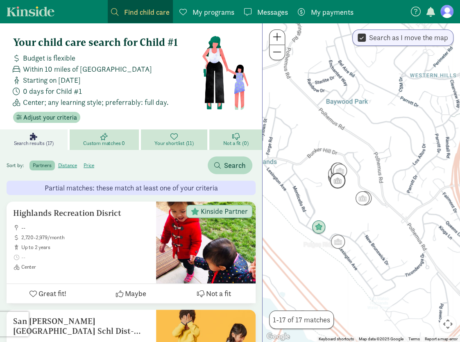
click at [341, 172] on img "Click to see details" at bounding box center [340, 171] width 14 height 14
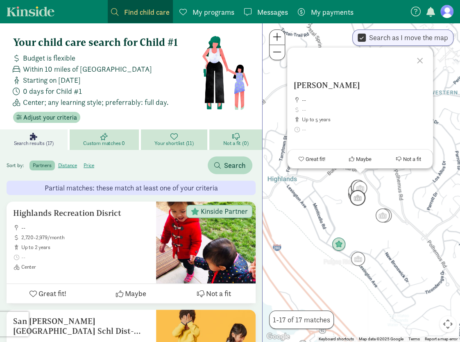
click at [361, 201] on img "Click to see details" at bounding box center [358, 198] width 16 height 16
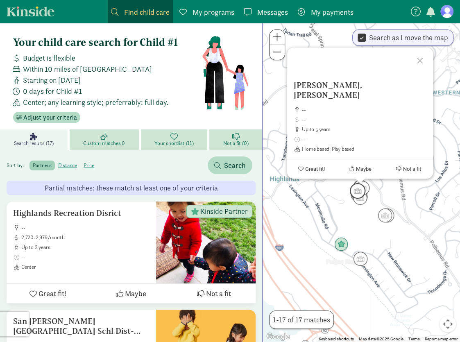
click at [350, 191] on img "Click to see details" at bounding box center [358, 191] width 16 height 16
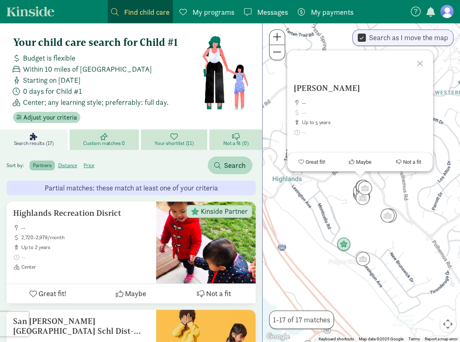
click at [420, 60] on div at bounding box center [421, 62] width 24 height 24
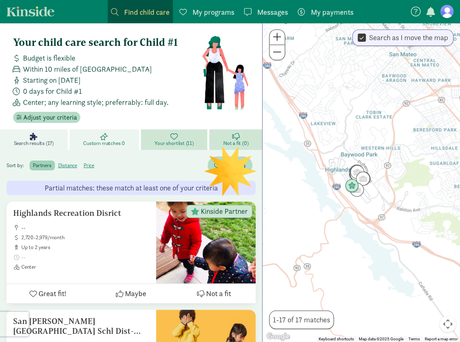
click at [109, 141] on span "Custom matches 0" at bounding box center [104, 143] width 42 height 7
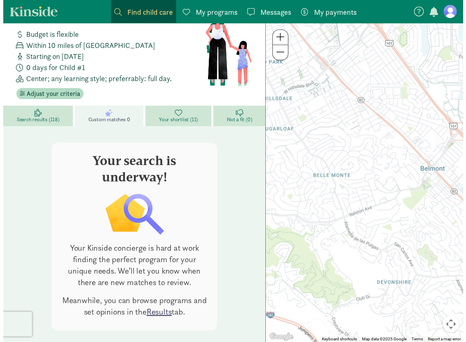
scroll to position [35, 0]
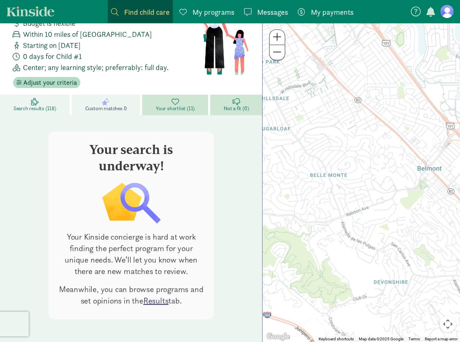
click at [43, 104] on link "Search results (118)" at bounding box center [36, 105] width 72 height 20
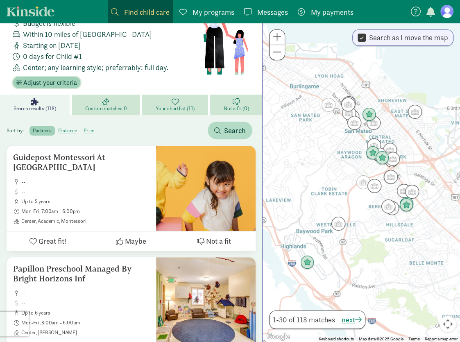
click at [59, 82] on span "Adjust your criteria" at bounding box center [50, 83] width 54 height 10
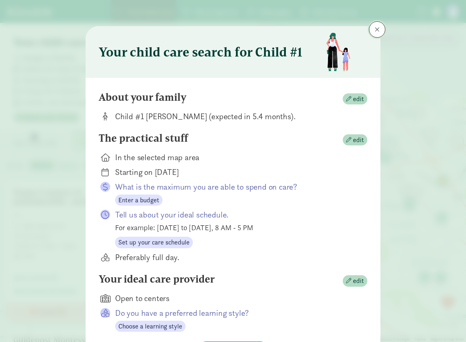
click at [375, 32] on span at bounding box center [377, 29] width 5 height 7
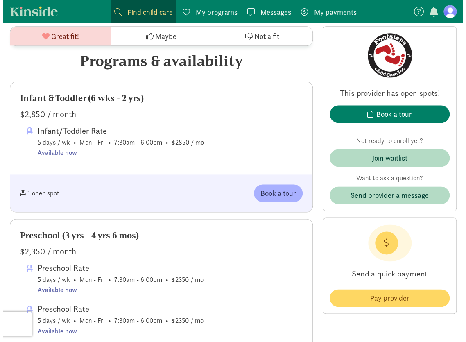
scroll to position [409, 0]
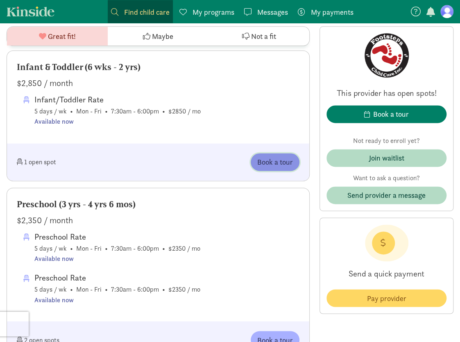
click at [276, 167] on span "Book a tour" at bounding box center [275, 161] width 36 height 11
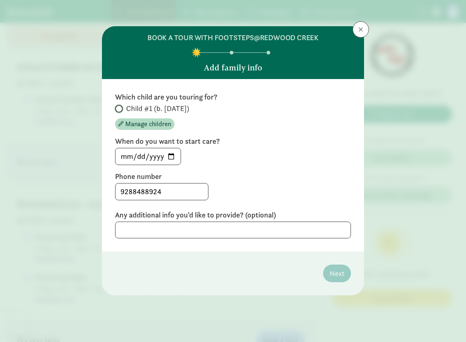
click at [120, 106] on input "Child #1 (b. [DATE])" at bounding box center [117, 108] width 5 height 5
radio input "true"
click at [174, 155] on input "[DATE]" at bounding box center [147, 156] width 65 height 16
type input "[DATE]"
click at [268, 175] on label "Phone number" at bounding box center [233, 177] width 236 height 10
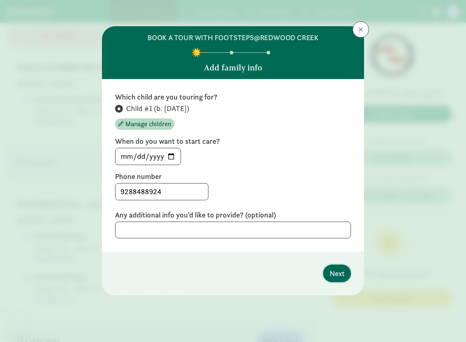
click at [337, 269] on span "Next" at bounding box center [337, 273] width 15 height 11
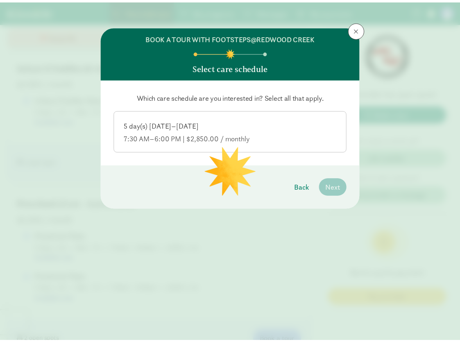
scroll to position [420, 0]
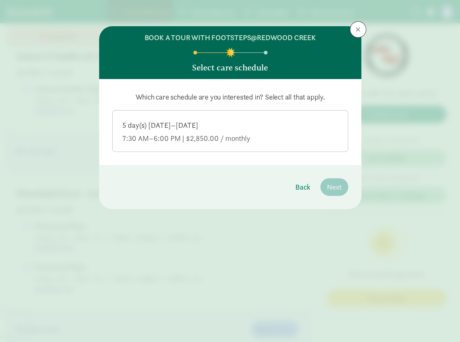
click at [282, 126] on div "5 day(s) [DATE]–[DATE]" at bounding box center [229, 125] width 215 height 10
click at [0, 0] on input "5 day(s) [DATE]–[DATE] 7:30 AM–6:00 PM | $2,850.00 / monthly" at bounding box center [0, 0] width 0 height 0
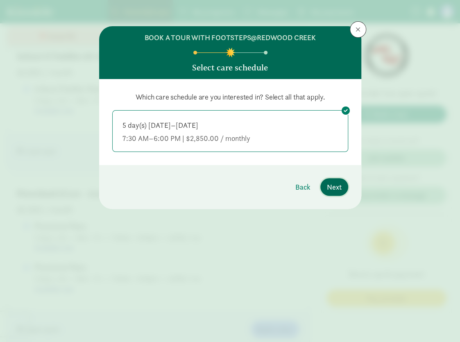
click at [337, 187] on span "Next" at bounding box center [334, 186] width 15 height 11
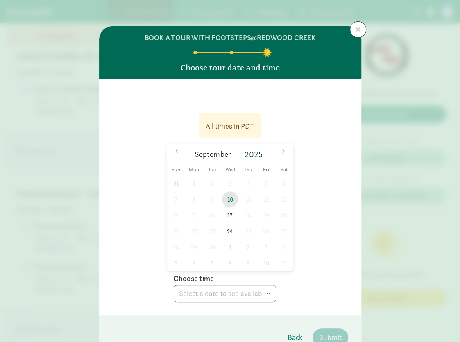
click at [233, 200] on span "10" at bounding box center [230, 199] width 16 height 16
click at [252, 293] on select "Choose time 04:00 PM" at bounding box center [225, 293] width 102 height 17
drag, startPoint x: 255, startPoint y: 293, endPoint x: 265, endPoint y: 291, distance: 10.7
click at [255, 293] on select "Choose time 04:00 PM" at bounding box center [225, 293] width 102 height 17
click at [280, 151] on icon at bounding box center [282, 151] width 5 height 6
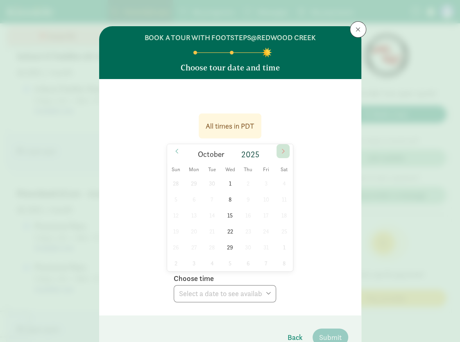
click at [281, 150] on icon at bounding box center [282, 151] width 5 height 6
click at [355, 35] on button at bounding box center [358, 29] width 16 height 16
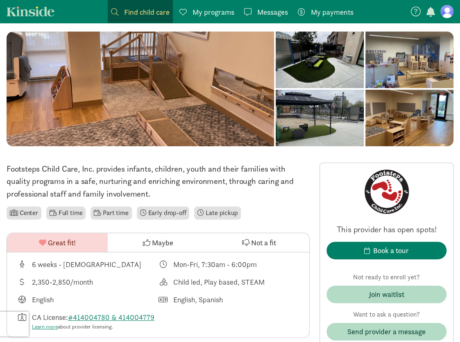
scroll to position [11, 0]
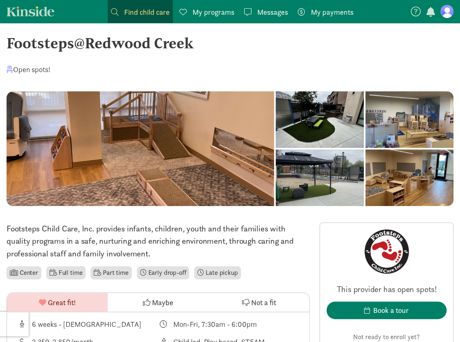
click at [149, 15] on span "Find child care" at bounding box center [146, 12] width 45 height 11
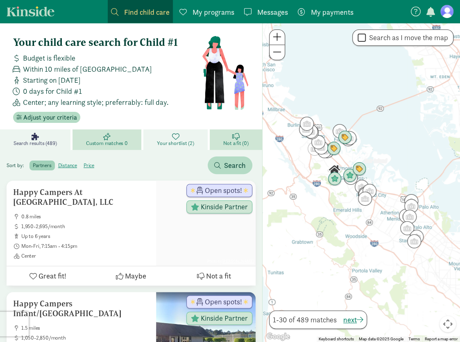
click at [177, 137] on icon at bounding box center [175, 136] width 7 height 7
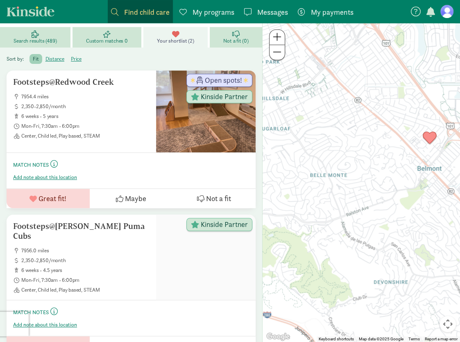
scroll to position [119, 0]
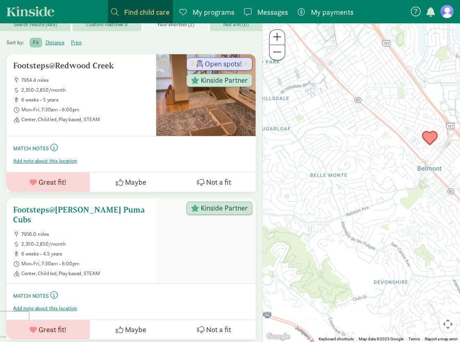
click at [111, 207] on h5 "Footsteps@[PERSON_NAME] Puma Cubs" at bounding box center [81, 215] width 136 height 20
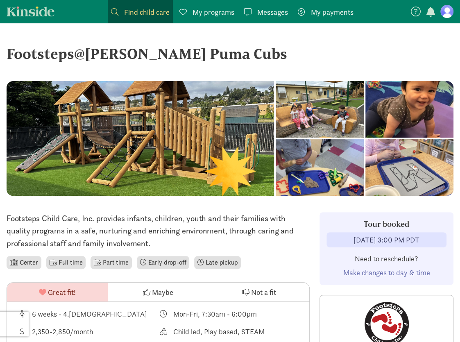
scroll to position [136, 0]
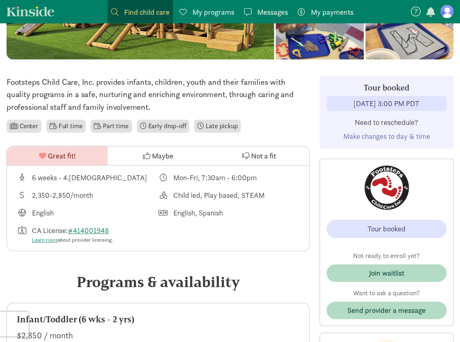
click at [388, 136] on span "Make changes to day & time" at bounding box center [386, 135] width 87 height 9
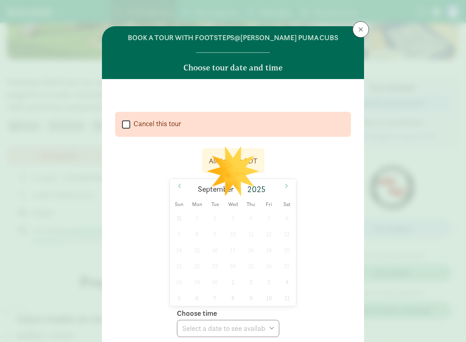
select select
click at [358, 34] on button at bounding box center [360, 29] width 16 height 16
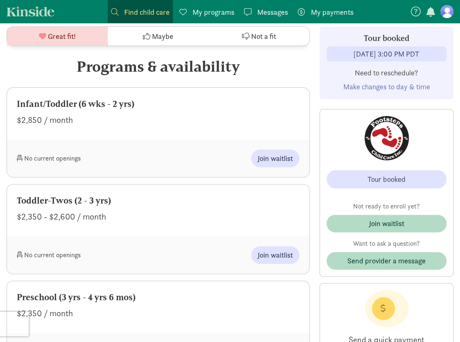
scroll to position [273, 0]
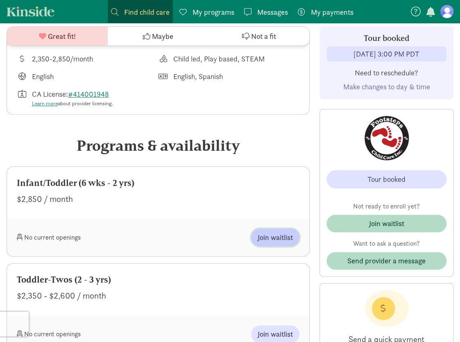
click at [268, 236] on span "Join waitlist" at bounding box center [275, 237] width 35 height 11
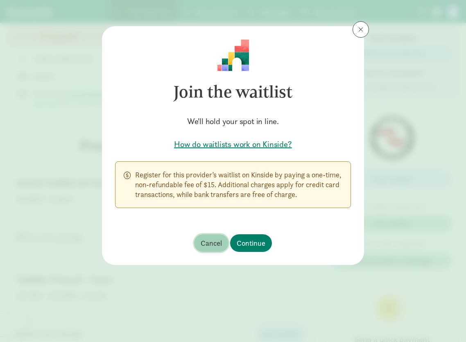
drag, startPoint x: 215, startPoint y: 242, endPoint x: 156, endPoint y: 233, distance: 59.7
click at [145, 241] on footer "Cancel Continue" at bounding box center [233, 243] width 262 height 44
click at [225, 146] on h5 "How do waitlists work on Kinside?" at bounding box center [233, 143] width 236 height 11
click at [245, 240] on span "Continue" at bounding box center [251, 242] width 29 height 11
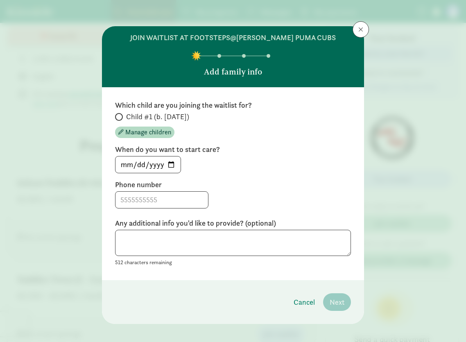
click at [149, 119] on span "Child #1 (b. February 2026)" at bounding box center [157, 117] width 63 height 10
click at [120, 119] on input "Child #1 (b. February 2026)" at bounding box center [117, 116] width 5 height 5
radio input "true"
click at [169, 163] on input "2025-09-04" at bounding box center [147, 164] width 65 height 16
type input "2026-08-17"
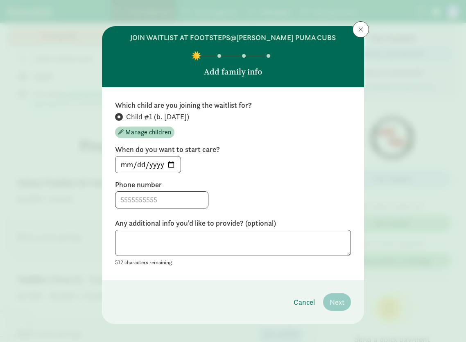
click at [276, 159] on div "2026-08-17" at bounding box center [233, 164] width 236 height 17
click at [149, 199] on input at bounding box center [161, 200] width 93 height 16
type input "9288488924"
click at [331, 297] on span "Next" at bounding box center [337, 301] width 15 height 11
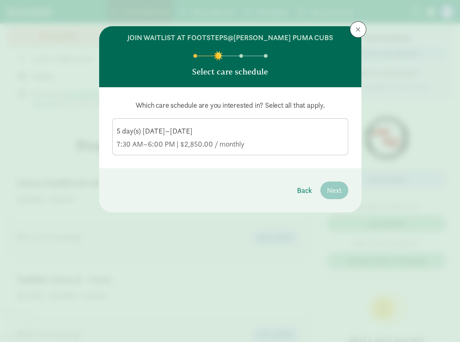
click at [300, 148] on div "7:30 AM–6:00 PM | $2,850.00 / monthly" at bounding box center [230, 144] width 227 height 10
click at [0, 0] on input "5 day(s) Monday–Friday 7:30 AM–6:00 PM | $2,850.00 / monthly" at bounding box center [0, 0] width 0 height 0
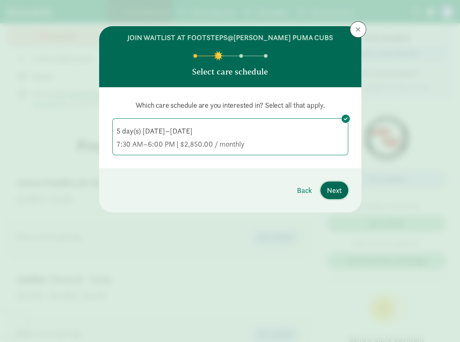
click at [326, 185] on button "Next" at bounding box center [334, 190] width 28 height 18
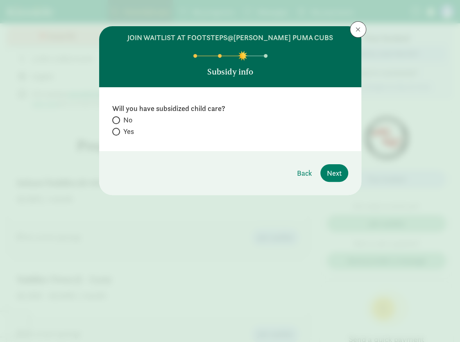
click at [117, 121] on span at bounding box center [116, 120] width 8 height 8
click at [117, 121] on input "No" at bounding box center [114, 119] width 5 height 5
radio input "true"
click at [327, 169] on span "Next" at bounding box center [334, 172] width 15 height 11
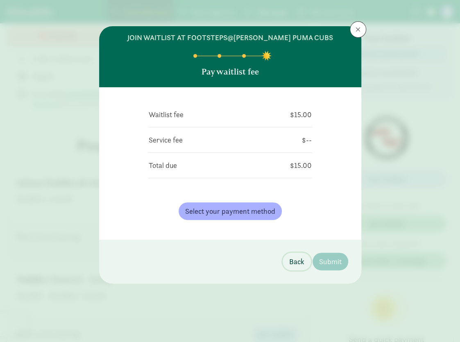
click at [300, 262] on span "Back" at bounding box center [296, 261] width 15 height 11
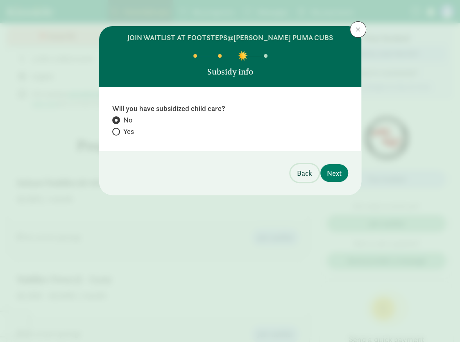
click at [303, 169] on span "Back" at bounding box center [304, 172] width 15 height 11
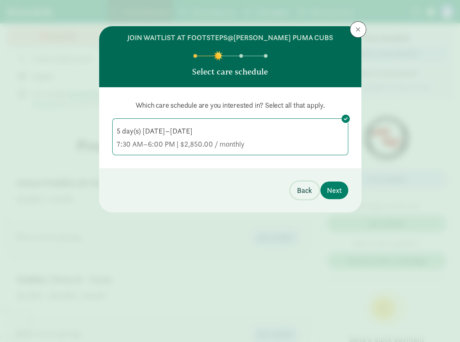
click at [302, 188] on span "Back" at bounding box center [304, 190] width 15 height 11
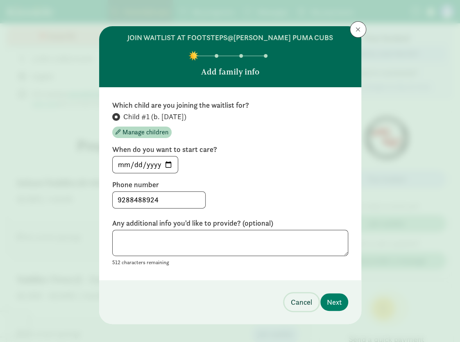
click at [299, 298] on span "Cancel" at bounding box center [301, 301] width 21 height 11
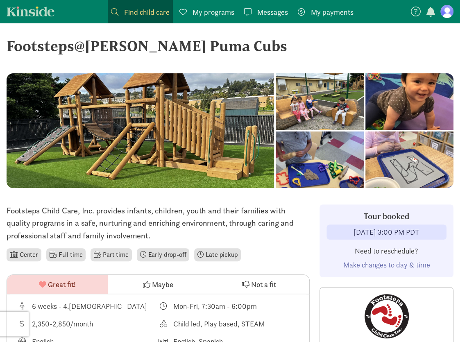
scroll to position [0, 0]
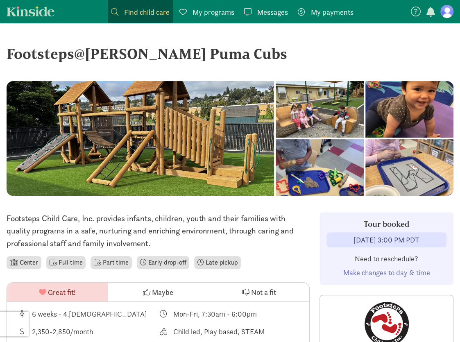
click at [127, 12] on span "Find child care" at bounding box center [146, 12] width 45 height 11
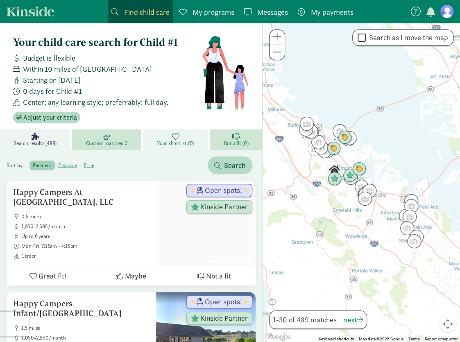
click at [174, 143] on span "Your shortlist (0)" at bounding box center [175, 143] width 37 height 7
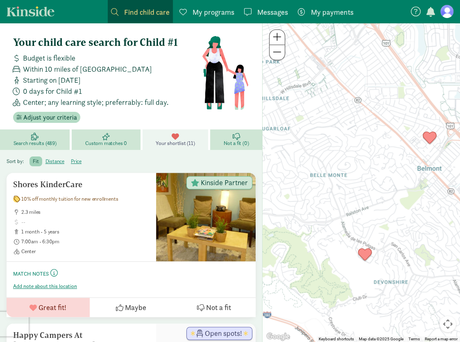
click at [171, 138] on link "Your shortlist (11)" at bounding box center [176, 139] width 68 height 20
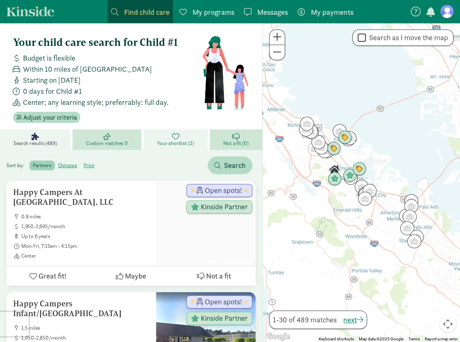
click at [186, 140] on span "Your shortlist (2)" at bounding box center [175, 143] width 37 height 7
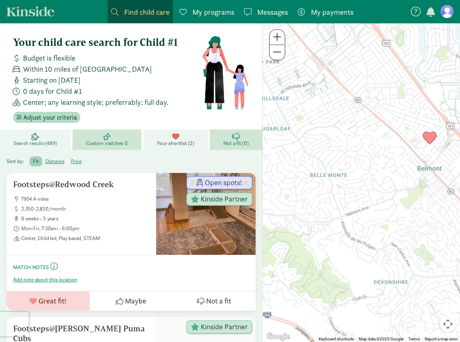
click at [35, 141] on span "Search results (489)" at bounding box center [35, 143] width 43 height 7
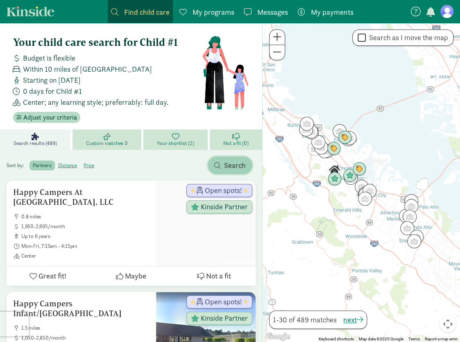
click at [229, 166] on span "Search" at bounding box center [235, 165] width 22 height 11
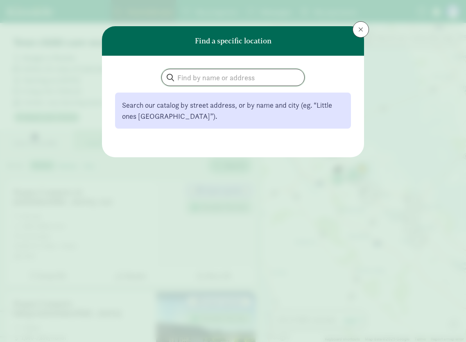
click at [208, 78] on input "search" at bounding box center [233, 77] width 142 height 16
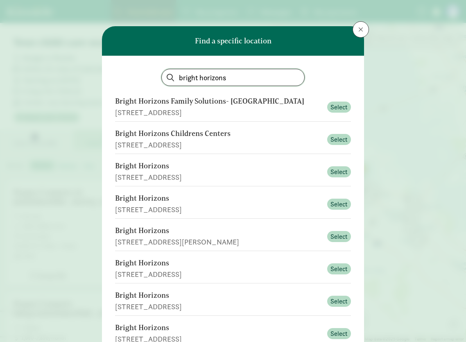
click at [228, 78] on input "bright horizons" at bounding box center [233, 77] width 142 height 16
type input "bright horizons redwood"
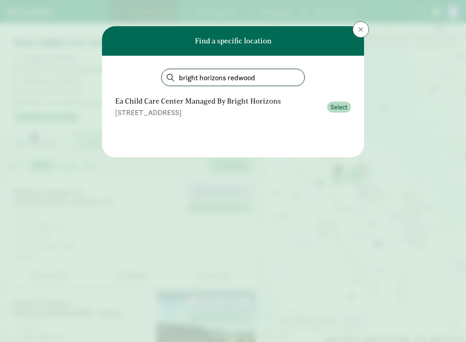
drag, startPoint x: 272, startPoint y: 79, endPoint x: 124, endPoint y: 76, distance: 148.2
click at [124, 76] on div "bright horizons redwood" at bounding box center [233, 77] width 236 height 17
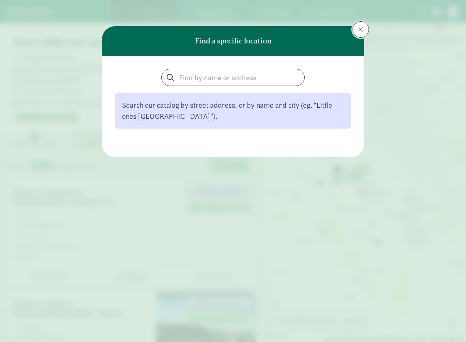
click at [355, 27] on button at bounding box center [360, 29] width 16 height 16
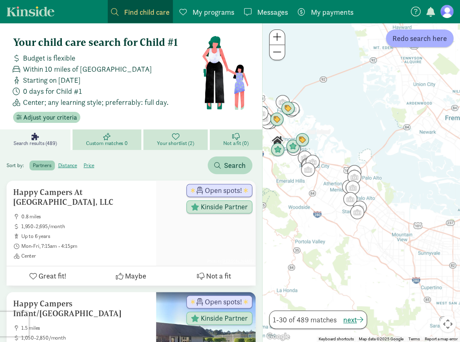
drag, startPoint x: 374, startPoint y: 212, endPoint x: 345, endPoint y: 188, distance: 37.5
click at [339, 189] on div at bounding box center [360, 182] width 197 height 319
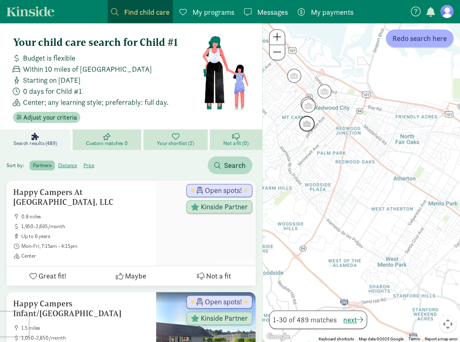
click at [309, 124] on img "Click to see details" at bounding box center [307, 124] width 16 height 16
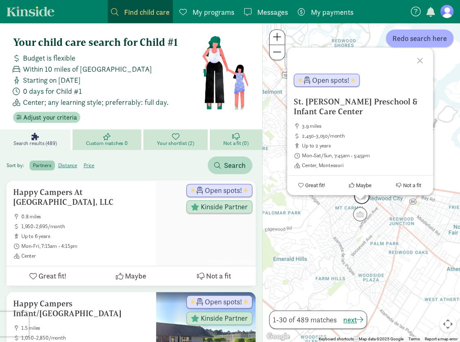
click at [364, 201] on img "Click to see details" at bounding box center [362, 196] width 16 height 16
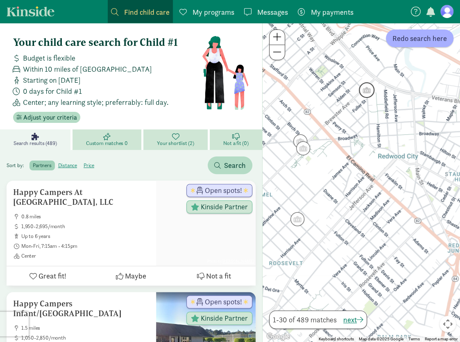
click at [368, 88] on img "Click to see details" at bounding box center [367, 90] width 16 height 16
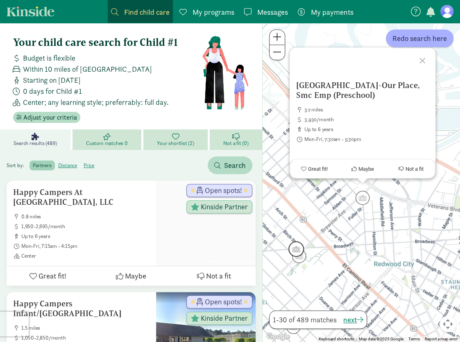
click at [298, 246] on img "Click to see details" at bounding box center [296, 249] width 16 height 16
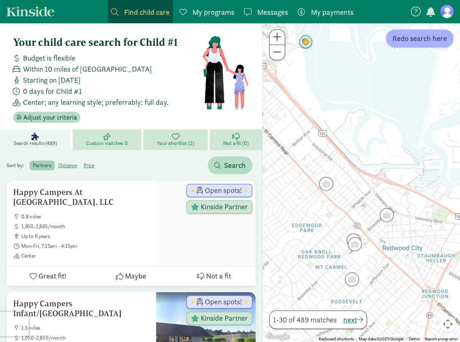
drag, startPoint x: 399, startPoint y: 288, endPoint x: 389, endPoint y: 273, distance: 17.1
click at [389, 273] on div at bounding box center [360, 182] width 197 height 319
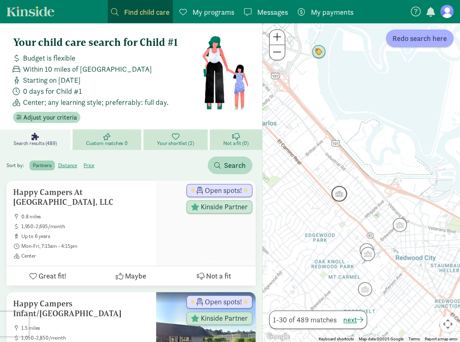
click at [334, 188] on img "Click to see details" at bounding box center [339, 194] width 16 height 16
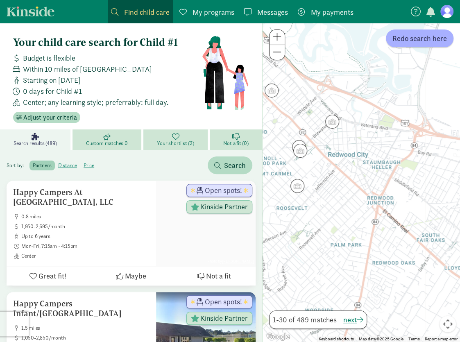
drag, startPoint x: 366, startPoint y: 240, endPoint x: 277, endPoint y: 129, distance: 142.7
click at [277, 129] on div "To navigate, press the arrow keys." at bounding box center [360, 182] width 197 height 319
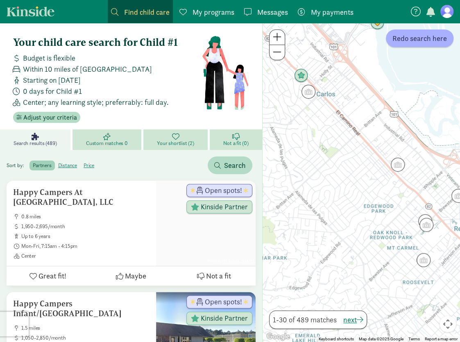
drag, startPoint x: 331, startPoint y: 188, endPoint x: 432, endPoint y: 249, distance: 117.7
click at [310, 94] on img "Click to see details" at bounding box center [308, 92] width 16 height 16
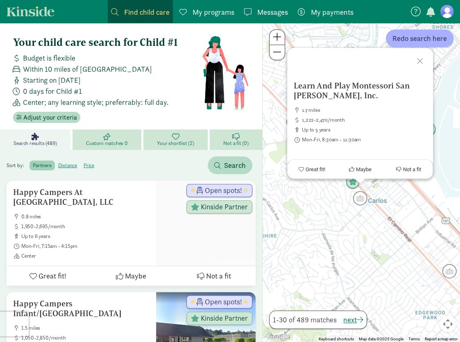
click at [353, 82] on h5 "Learn And Play Montessori San [PERSON_NAME], Inc." at bounding box center [360, 91] width 133 height 20
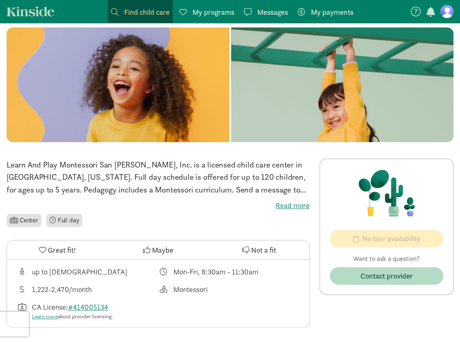
scroll to position [136, 0]
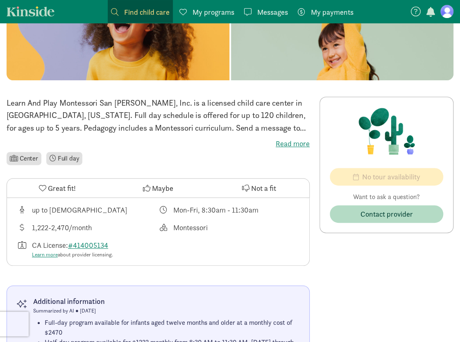
click at [60, 186] on span "Great fit!" at bounding box center [62, 188] width 28 height 11
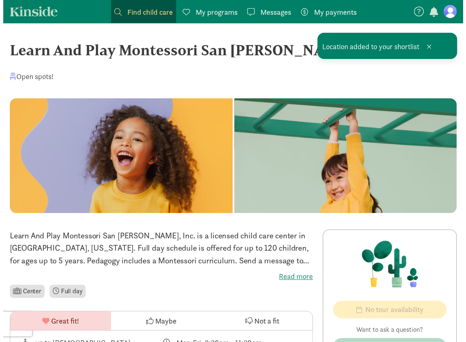
scroll to position [0, 0]
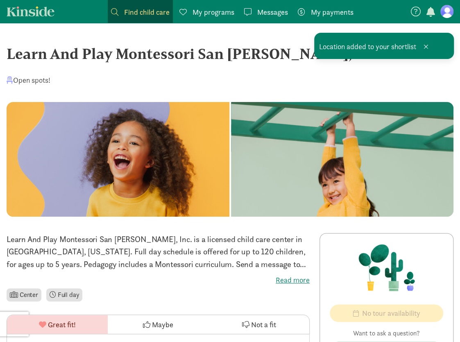
click at [144, 14] on span "Find child care" at bounding box center [146, 12] width 45 height 11
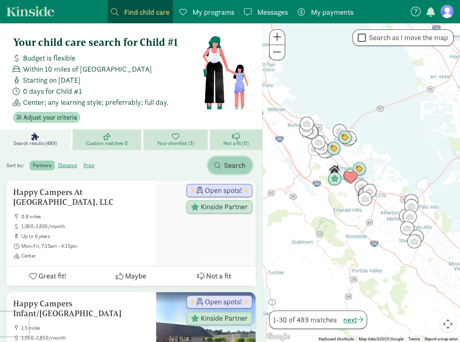
click at [225, 164] on span "Search" at bounding box center [235, 165] width 22 height 11
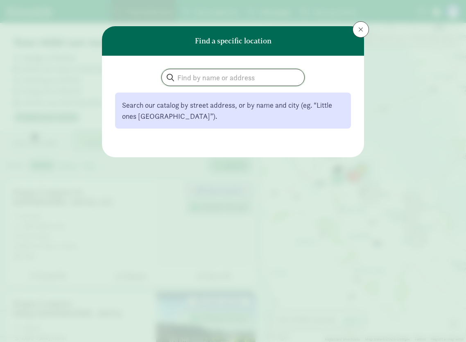
click at [228, 75] on input "search" at bounding box center [233, 77] width 142 height 16
click at [235, 80] on input "search" at bounding box center [233, 77] width 142 height 16
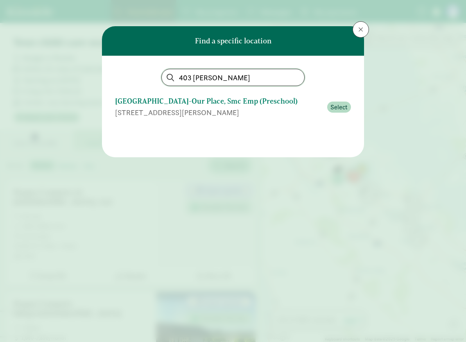
type input "403 winslow"
click at [228, 102] on div "[GEOGRAPHIC_DATA]-Our Place, Smc Emp (Preschool)" at bounding box center [218, 101] width 207 height 11
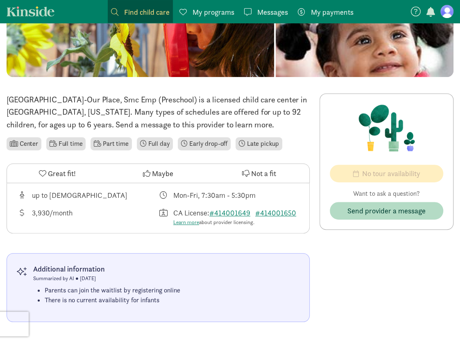
scroll to position [72, 0]
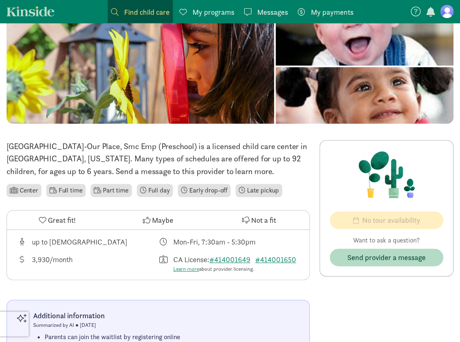
click at [70, 221] on span "Great fit!" at bounding box center [62, 220] width 28 height 11
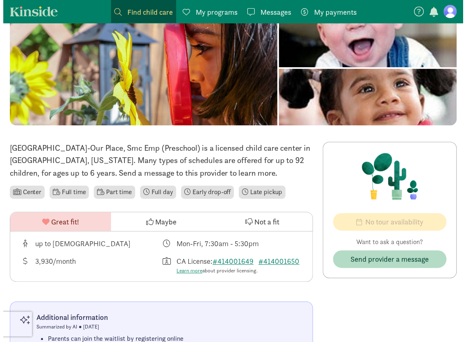
scroll to position [4, 0]
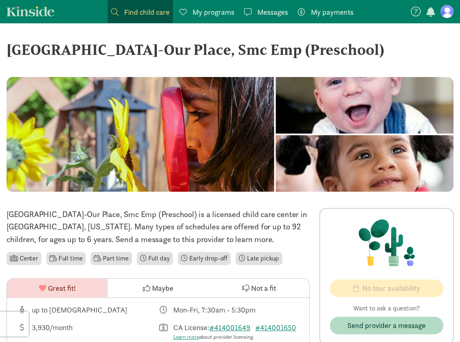
click at [140, 14] on span "Find child care" at bounding box center [146, 12] width 45 height 11
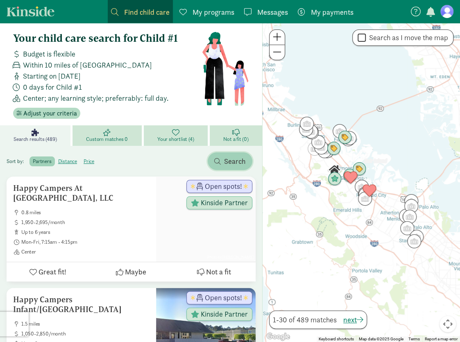
click at [224, 162] on span "Search" at bounding box center [235, 161] width 22 height 11
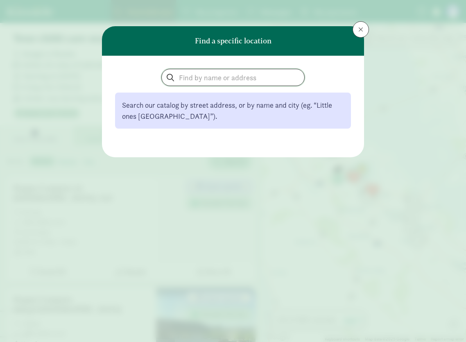
click at [197, 80] on input "search" at bounding box center [233, 77] width 142 height 16
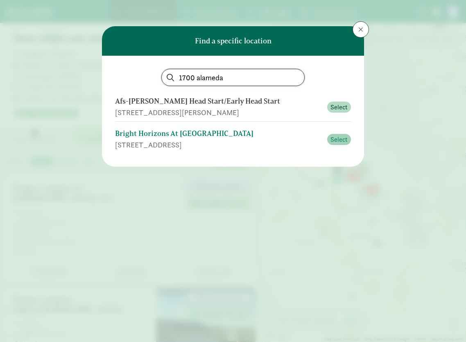
type input "1700 alameda"
click at [334, 138] on span "Select" at bounding box center [338, 140] width 17 height 10
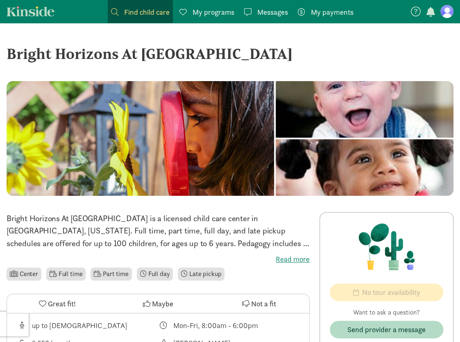
click at [302, 259] on label "Read more" at bounding box center [158, 259] width 303 height 10
click at [0, 0] on input "Read more" at bounding box center [0, 0] width 0 height 0
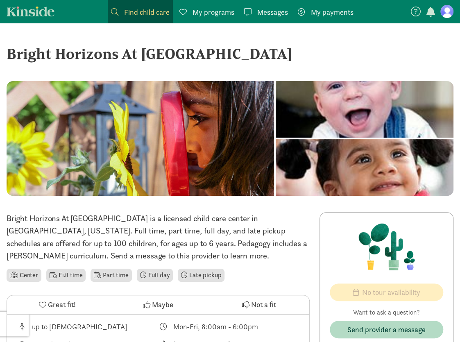
click at [142, 17] on span "Find child care" at bounding box center [146, 12] width 45 height 11
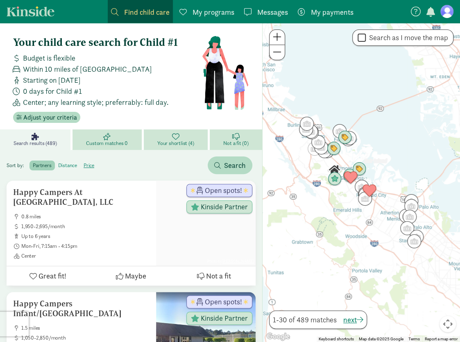
click at [66, 164] on label "distance" at bounding box center [67, 165] width 25 height 10
click at [58, 162] on input "distance" at bounding box center [58, 162] width 0 height 0
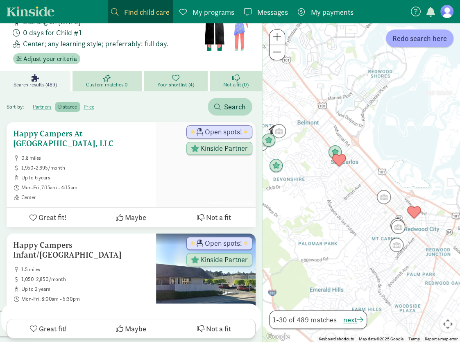
scroll to position [68, 0]
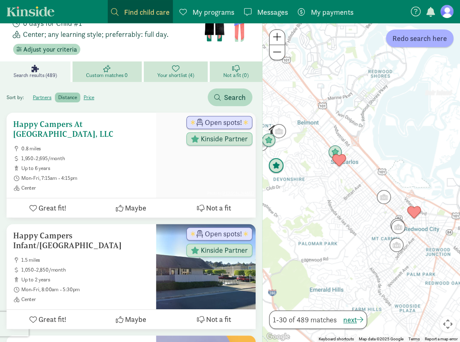
drag, startPoint x: 99, startPoint y: 123, endPoint x: 50, endPoint y: 124, distance: 48.7
drag, startPoint x: 50, startPoint y: 124, endPoint x: 38, endPoint y: 124, distance: 12.7
click at [38, 124] on h5 "Happy Campers At [GEOGRAPHIC_DATA], LLC" at bounding box center [81, 129] width 136 height 20
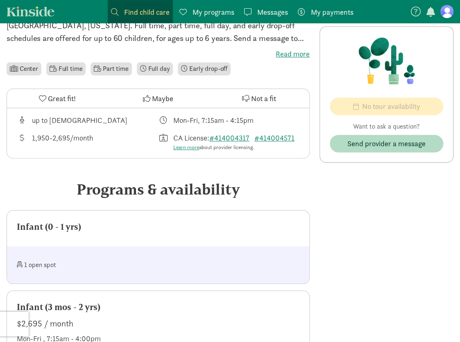
scroll to position [205, 0]
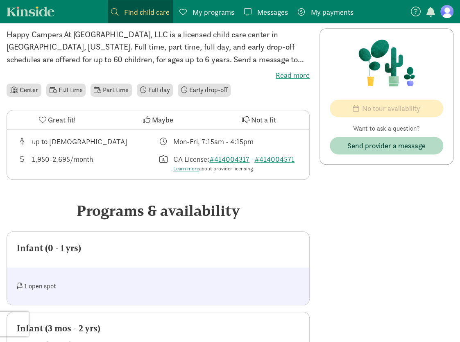
click at [41, 288] on div "1 open spot" at bounding box center [87, 286] width 141 height 18
click at [12, 285] on div "1 open spot" at bounding box center [158, 285] width 302 height 37
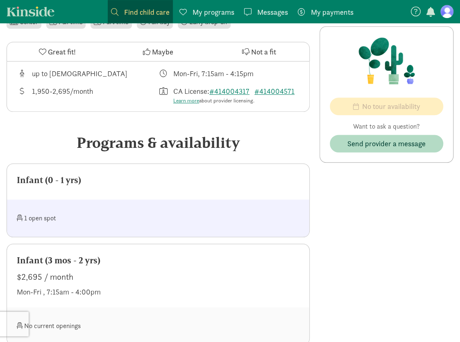
scroll to position [0, 0]
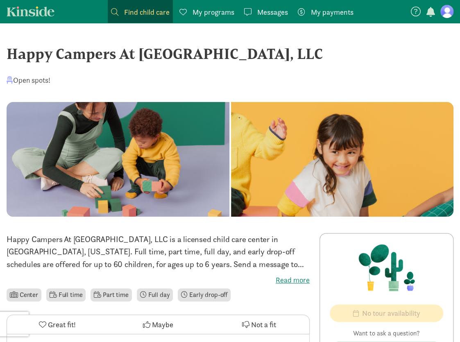
click at [50, 321] on span "Great fit!" at bounding box center [62, 324] width 28 height 11
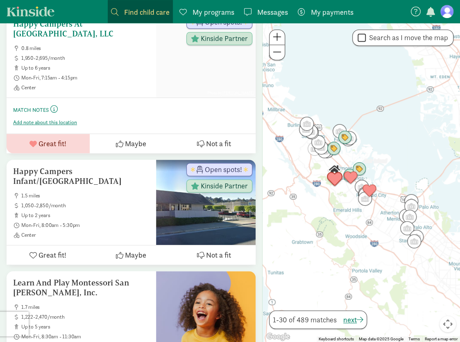
scroll to position [205, 0]
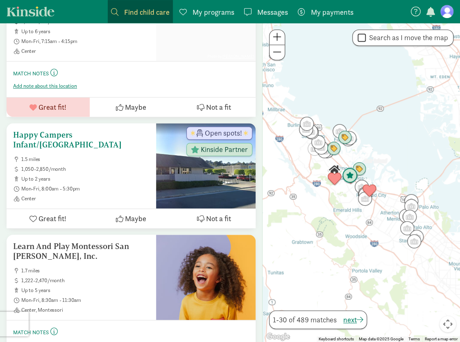
click at [107, 148] on div "Happy Campers Infant/Toddler Center 1.5 miles 1,050-2,850/month up to 2 years M…" at bounding box center [81, 166] width 136 height 72
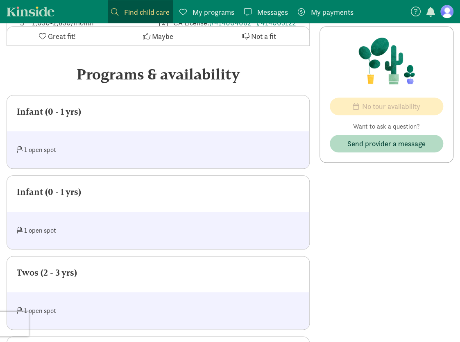
scroll to position [68, 0]
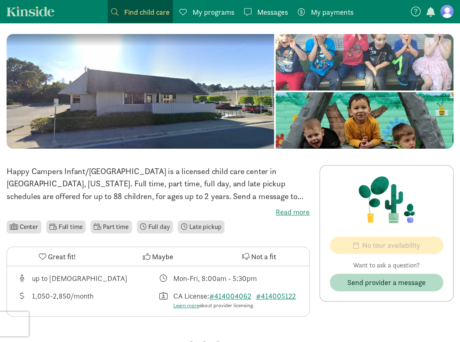
click at [65, 253] on span "Great fit!" at bounding box center [62, 256] width 28 height 11
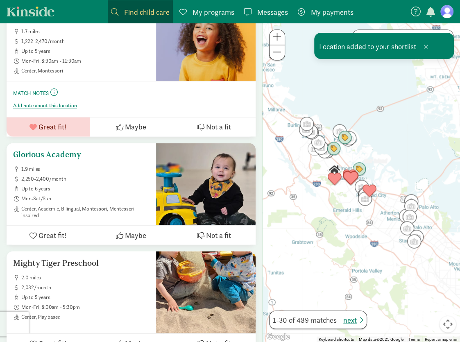
scroll to position [582, 0]
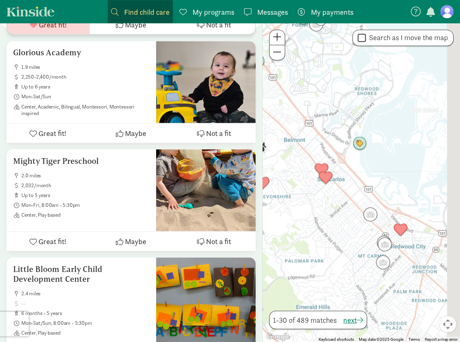
drag, startPoint x: 378, startPoint y: 182, endPoint x: 302, endPoint y: 203, distance: 79.1
click at [302, 203] on div at bounding box center [360, 182] width 197 height 319
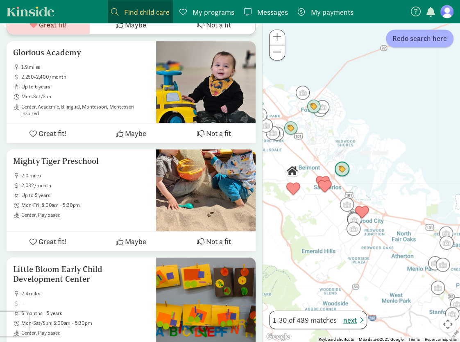
click at [340, 170] on img "Click to see details" at bounding box center [342, 169] width 16 height 16
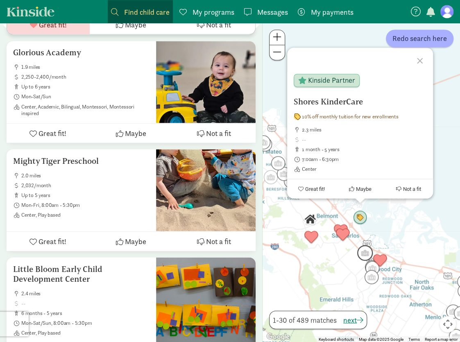
click at [364, 253] on img "Click to see details" at bounding box center [365, 253] width 16 height 16
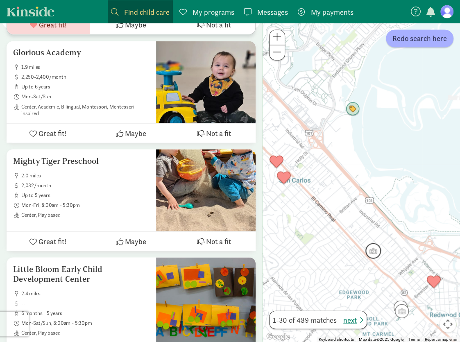
click at [372, 252] on img "Click to see details" at bounding box center [373, 251] width 16 height 16
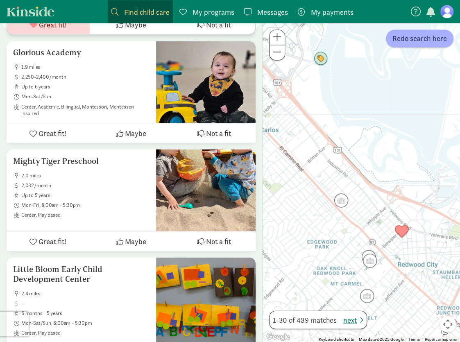
drag, startPoint x: 369, startPoint y: 280, endPoint x: 344, endPoint y: 221, distance: 64.0
click at [344, 221] on div "To navigate, press the arrow keys." at bounding box center [360, 182] width 197 height 319
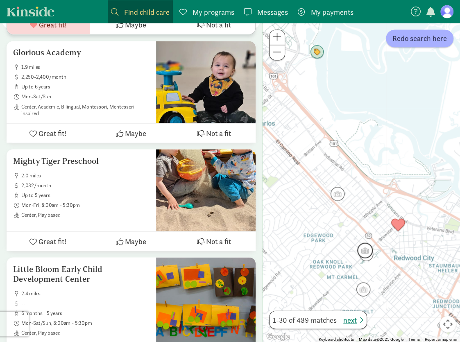
click at [364, 244] on img "Click to see details" at bounding box center [365, 250] width 16 height 16
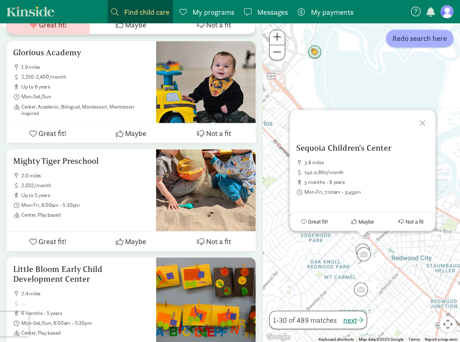
click at [423, 120] on div at bounding box center [423, 122] width 24 height 24
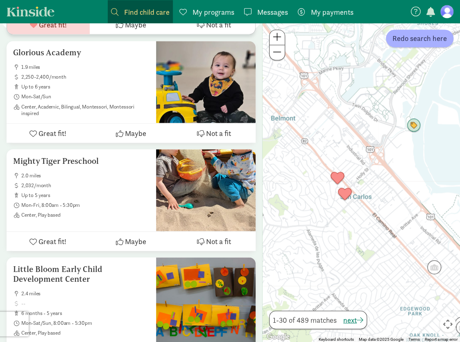
drag, startPoint x: 328, startPoint y: 147, endPoint x: 428, endPoint y: 221, distance: 124.0
click at [428, 221] on div at bounding box center [360, 182] width 197 height 319
click at [413, 127] on img "Click to see details" at bounding box center [414, 125] width 16 height 16
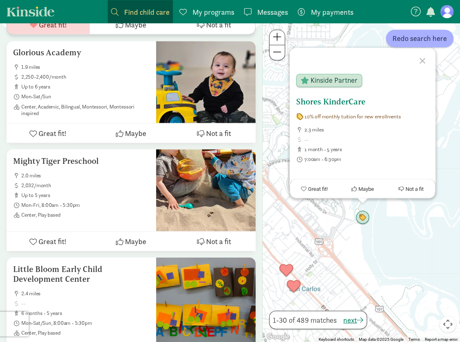
drag, startPoint x: 333, startPoint y: 101, endPoint x: 301, endPoint y: 100, distance: 31.5
click at [301, 101] on h5 "Shores KinderCare" at bounding box center [362, 102] width 133 height 10
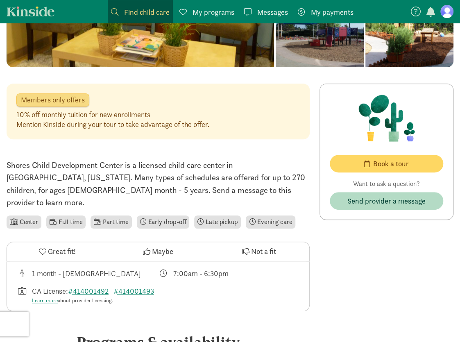
scroll to position [68, 0]
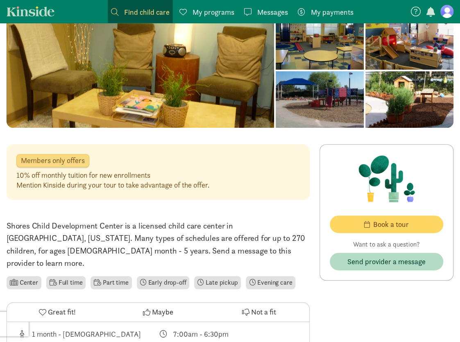
click at [43, 308] on icon at bounding box center [42, 311] width 7 height 7
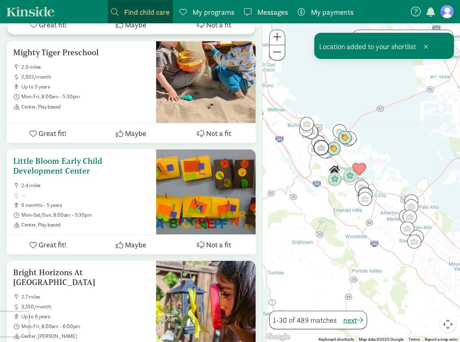
scroll to position [689, 0]
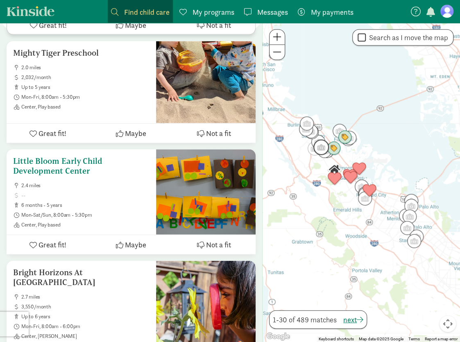
click at [86, 163] on h5 "Little Bloom Early Child Development Center" at bounding box center [81, 166] width 136 height 20
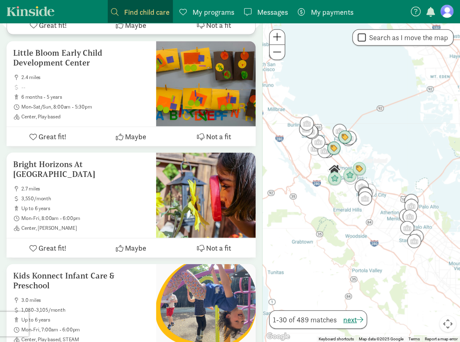
scroll to position [797, 0]
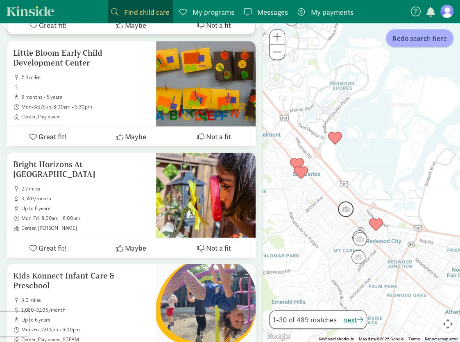
click at [344, 209] on img "Click to see details" at bounding box center [346, 209] width 16 height 16
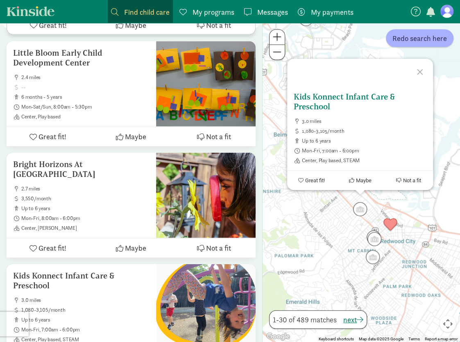
click at [330, 97] on h5 "Kids Konnect Infant Care & Preschool" at bounding box center [360, 102] width 133 height 20
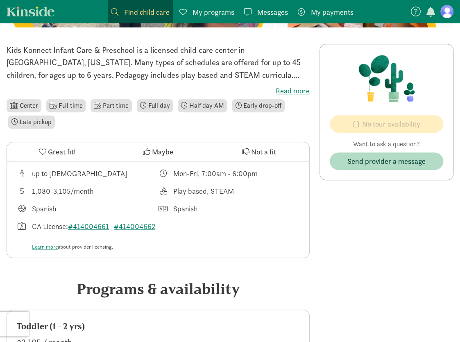
scroll to position [136, 0]
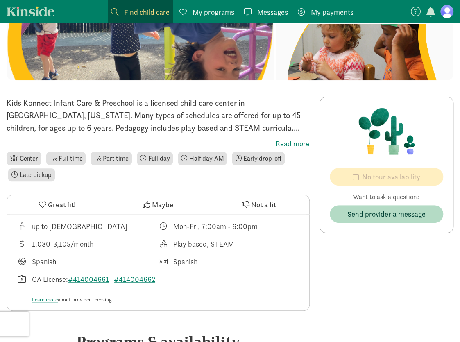
click at [54, 202] on span "Great fit!" at bounding box center [62, 204] width 28 height 11
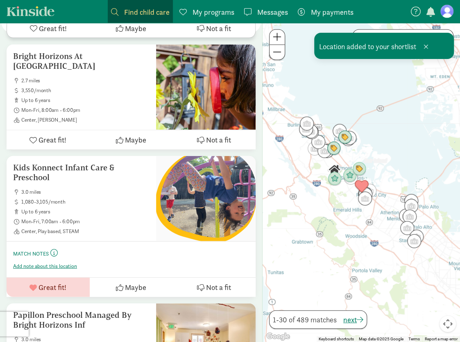
scroll to position [905, 0]
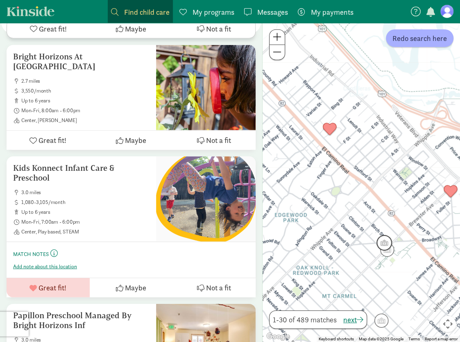
click at [383, 239] on img "Click to see details" at bounding box center [384, 243] width 16 height 16
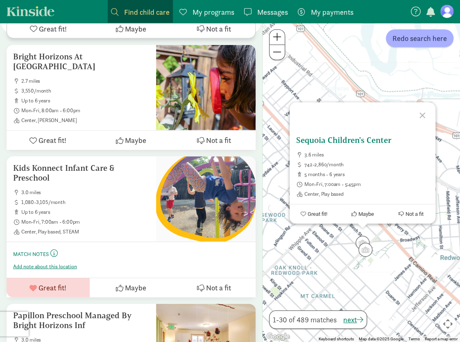
click at [340, 138] on h5 "Sequoia Children's Center" at bounding box center [362, 140] width 133 height 10
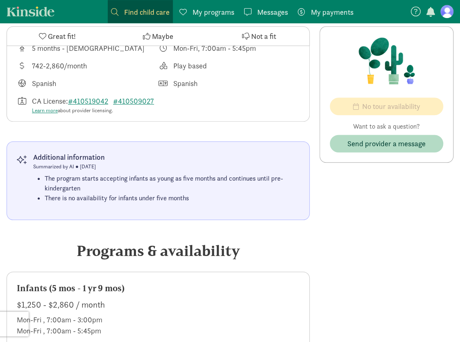
scroll to position [136, 0]
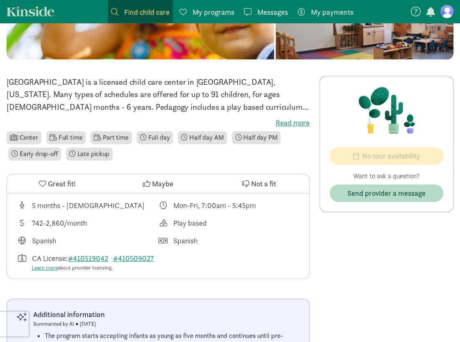
click at [52, 185] on span "Great fit!" at bounding box center [62, 183] width 28 height 11
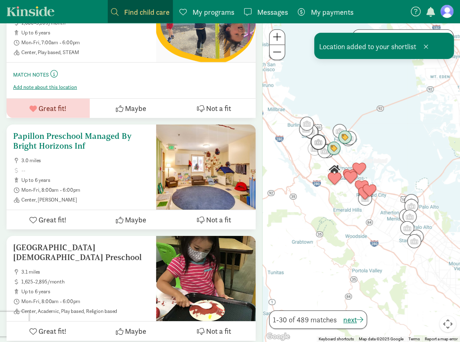
scroll to position [1153, 0]
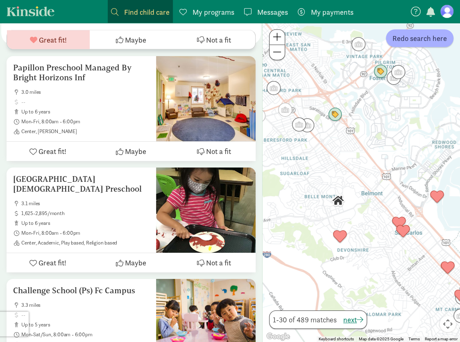
drag, startPoint x: 322, startPoint y: 122, endPoint x: 370, endPoint y: 185, distance: 79.5
click at [370, 185] on div at bounding box center [360, 182] width 197 height 319
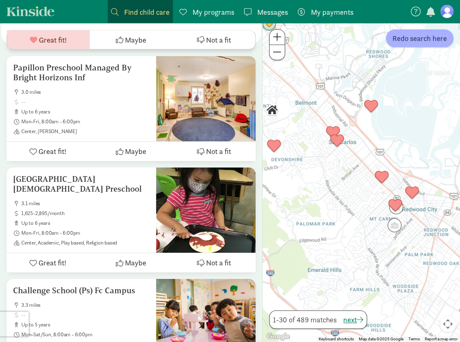
drag, startPoint x: 374, startPoint y: 199, endPoint x: 306, endPoint y: 104, distance: 115.9
click at [306, 104] on div at bounding box center [360, 182] width 197 height 319
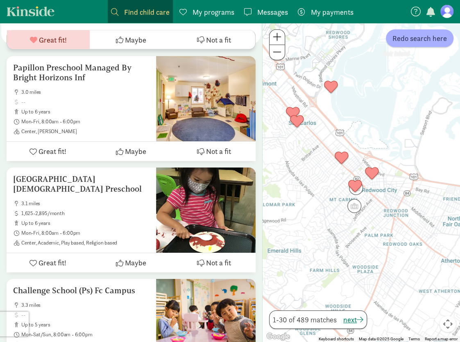
drag, startPoint x: 346, startPoint y: 187, endPoint x: 307, endPoint y: 170, distance: 42.5
click at [307, 170] on div at bounding box center [360, 182] width 197 height 319
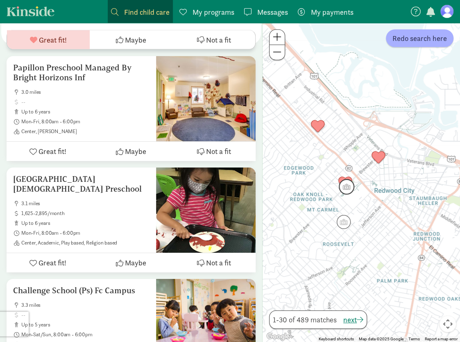
click at [343, 186] on img "Click to see details" at bounding box center [347, 187] width 16 height 16
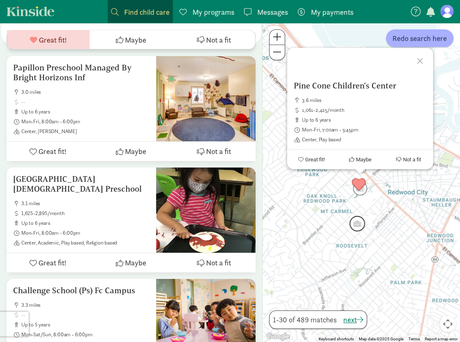
click at [358, 228] on img "Click to see details" at bounding box center [357, 224] width 16 height 16
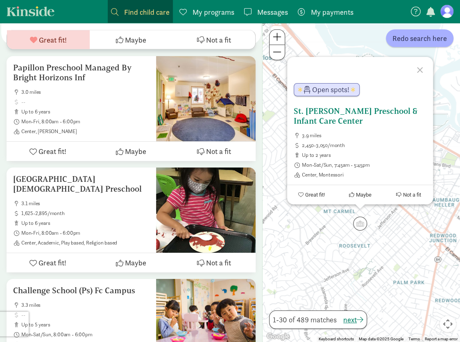
click at [343, 113] on h5 "St. [PERSON_NAME] Preschool & Infant Care Center" at bounding box center [360, 116] width 133 height 20
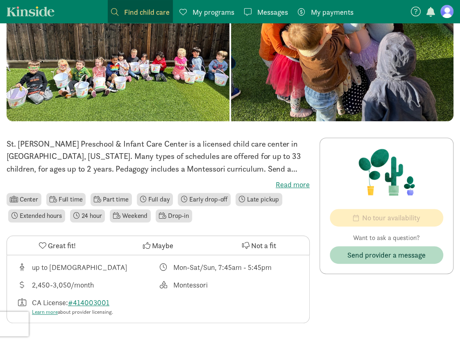
scroll to position [136, 0]
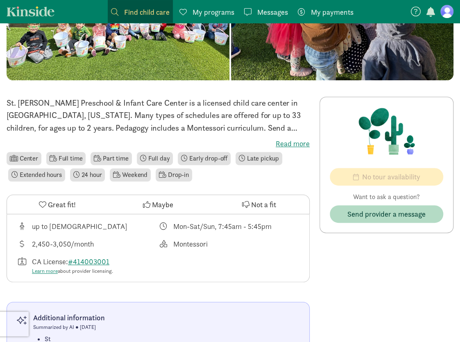
click at [291, 143] on label "Read more" at bounding box center [158, 144] width 303 height 10
click at [0, 0] on input "Read more" at bounding box center [0, 0] width 0 height 0
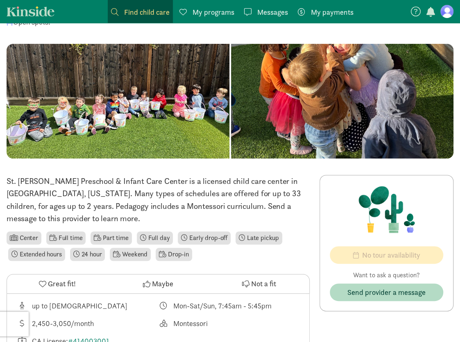
scroll to position [68, 0]
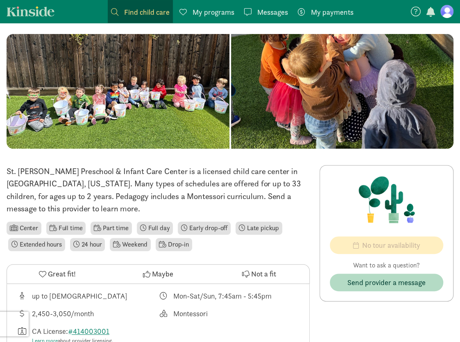
click at [70, 271] on span "Great fit!" at bounding box center [62, 273] width 28 height 11
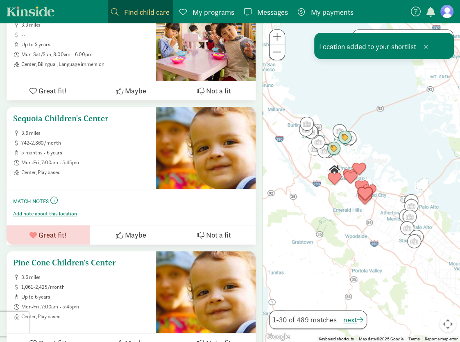
scroll to position [1501, 0]
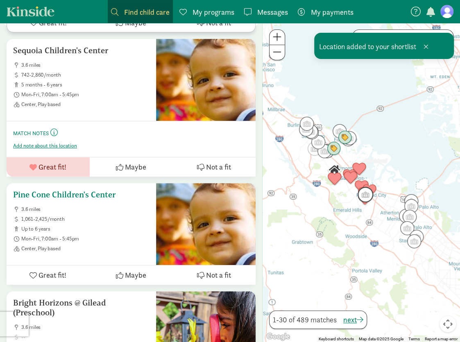
click at [103, 192] on div "Pine Cone Children's Center 3.6 miles 1,061-2,425/month up to 6 years Mon-Fri, …" at bounding box center [81, 221] width 136 height 62
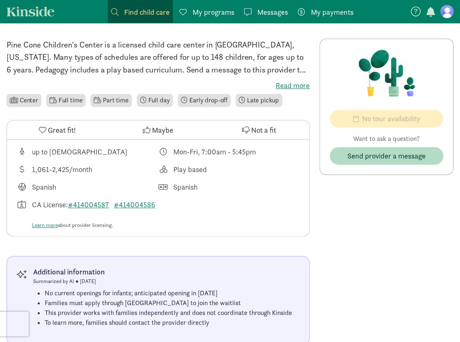
scroll to position [68, 0]
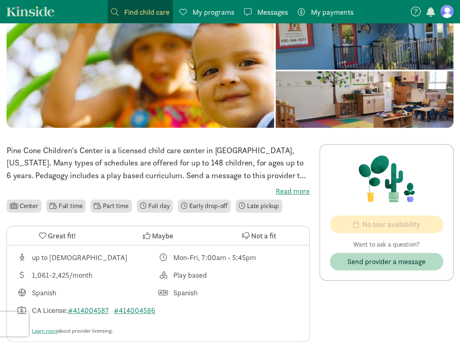
click at [288, 192] on label "Read more" at bounding box center [158, 191] width 303 height 10
click at [0, 0] on input "Read more" at bounding box center [0, 0] width 0 height 0
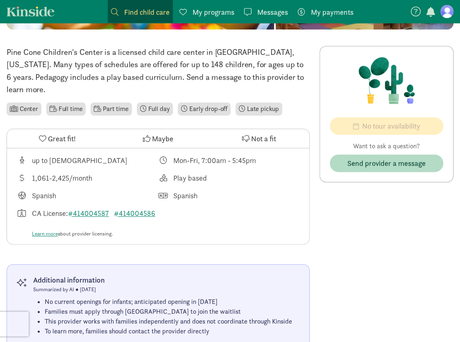
scroll to position [205, 0]
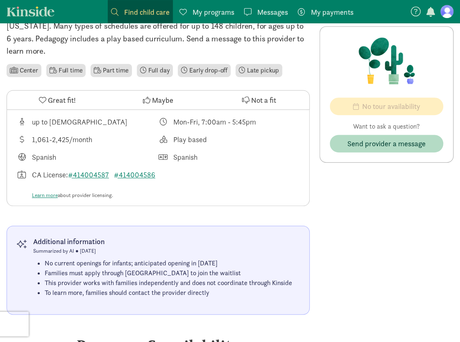
click at [51, 99] on span "Great fit!" at bounding box center [62, 99] width 28 height 11
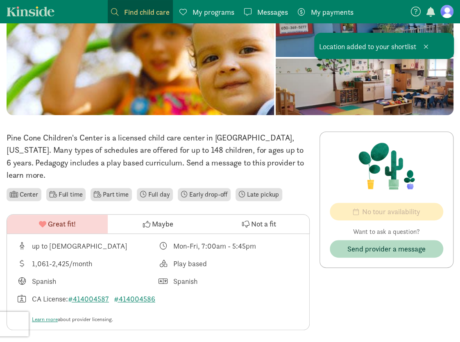
scroll to position [0, 0]
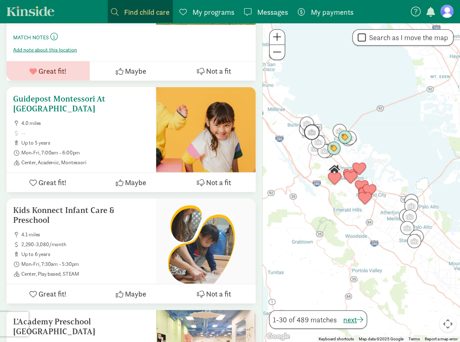
scroll to position [2158, 0]
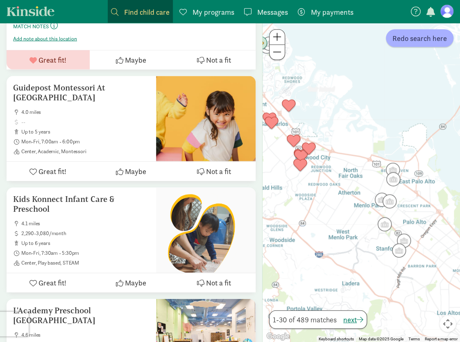
drag, startPoint x: 323, startPoint y: 196, endPoint x: 267, endPoint y: 153, distance: 70.7
click at [267, 153] on div at bounding box center [360, 182] width 197 height 319
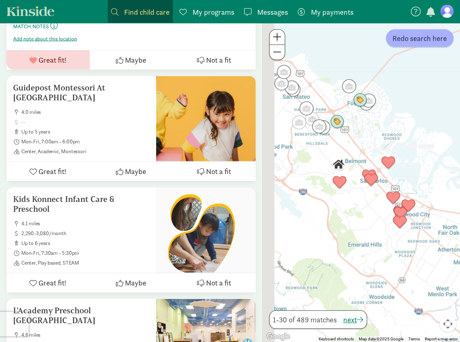
drag, startPoint x: 268, startPoint y: 163, endPoint x: 370, endPoint y: 221, distance: 117.4
click at [370, 221] on div at bounding box center [360, 182] width 197 height 319
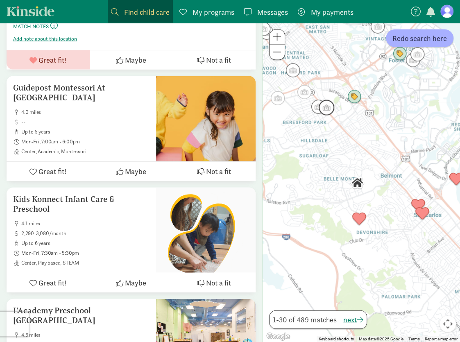
click at [330, 109] on img "Click to see details" at bounding box center [327, 108] width 16 height 16
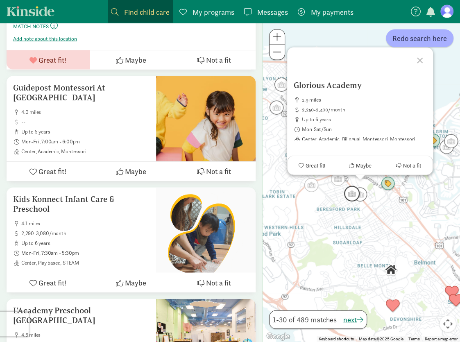
click at [350, 194] on img "Click to see details" at bounding box center [352, 194] width 16 height 16
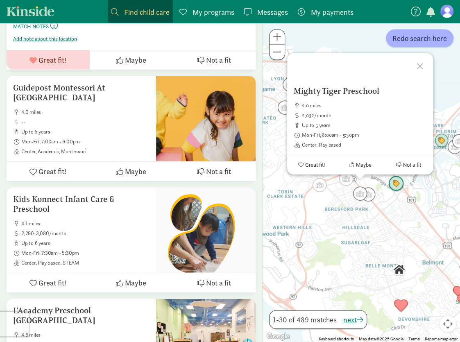
click at [395, 185] on img "Click to see details" at bounding box center [396, 184] width 16 height 16
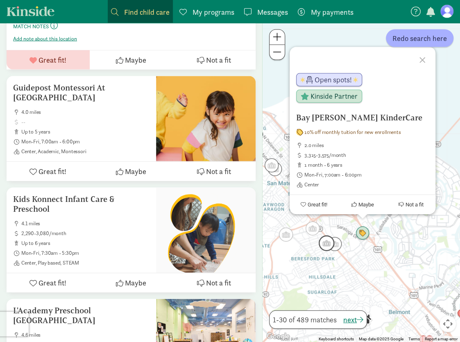
click at [323, 242] on img "Click to see details" at bounding box center [327, 243] width 16 height 16
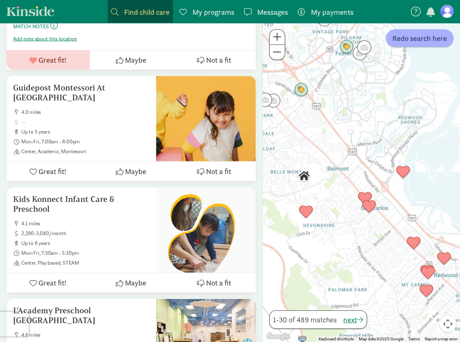
drag, startPoint x: 359, startPoint y: 240, endPoint x: 276, endPoint y: 111, distance: 153.4
click at [276, 111] on div "To navigate, press the arrow keys." at bounding box center [360, 182] width 197 height 319
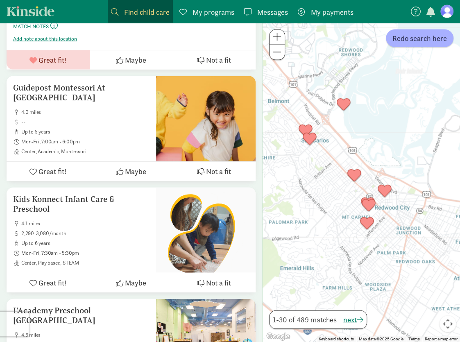
drag, startPoint x: 334, startPoint y: 205, endPoint x: 273, endPoint y: 142, distance: 88.0
click at [273, 141] on div at bounding box center [360, 182] width 197 height 319
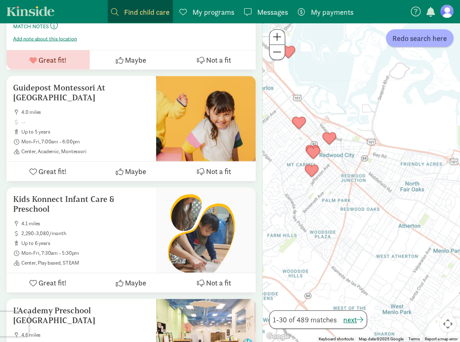
drag, startPoint x: 322, startPoint y: 204, endPoint x: 268, endPoint y: 153, distance: 74.4
click at [268, 153] on div at bounding box center [360, 182] width 197 height 319
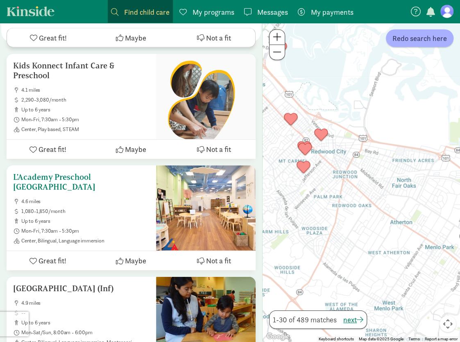
scroll to position [2294, 0]
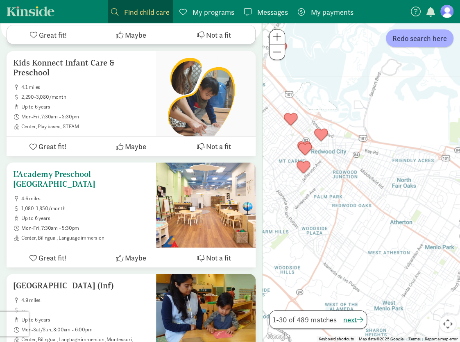
click at [97, 169] on h5 "L'Academy Preschool [GEOGRAPHIC_DATA]" at bounding box center [81, 179] width 136 height 20
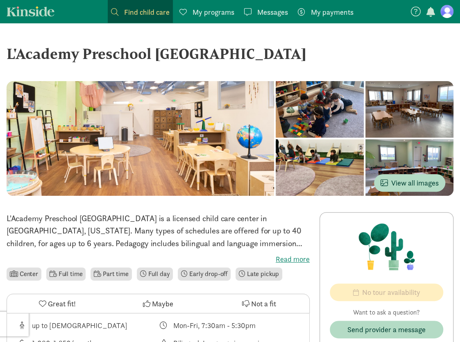
click at [287, 260] on label "Read more" at bounding box center [158, 259] width 303 height 10
click at [0, 0] on input "Read more" at bounding box center [0, 0] width 0 height 0
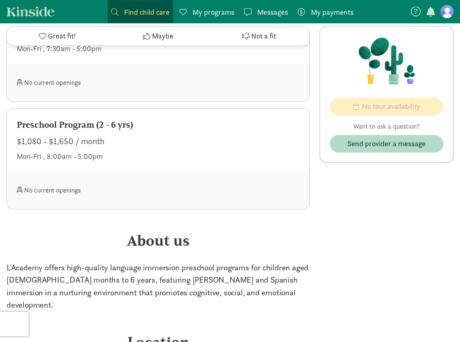
scroll to position [341, 0]
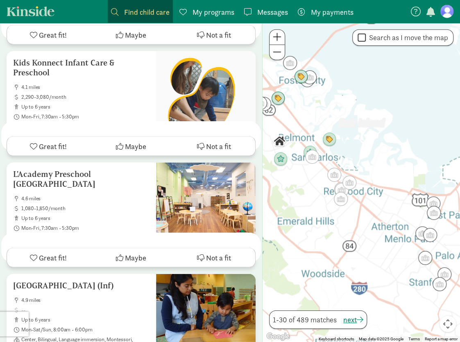
scroll to position [2582, 0]
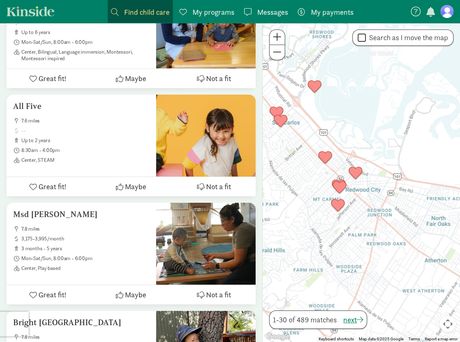
drag, startPoint x: 381, startPoint y: 203, endPoint x: 418, endPoint y: 209, distance: 38.2
click at [419, 209] on div at bounding box center [360, 182] width 197 height 319
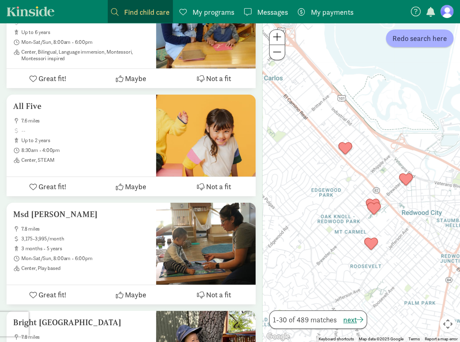
drag, startPoint x: 353, startPoint y: 197, endPoint x: 401, endPoint y: 210, distance: 49.9
click at [401, 210] on div at bounding box center [360, 182] width 197 height 319
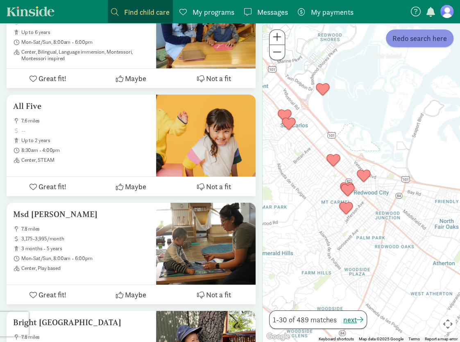
click at [411, 39] on span "Redo search here" at bounding box center [419, 38] width 54 height 11
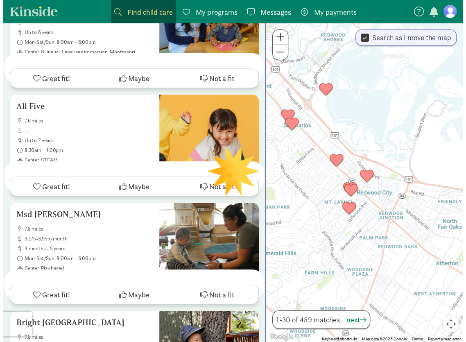
scroll to position [0, 0]
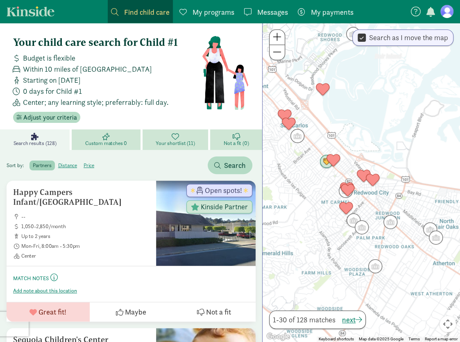
drag, startPoint x: 305, startPoint y: 145, endPoint x: 370, endPoint y: 191, distance: 79.3
click at [370, 191] on div at bounding box center [360, 182] width 197 height 319
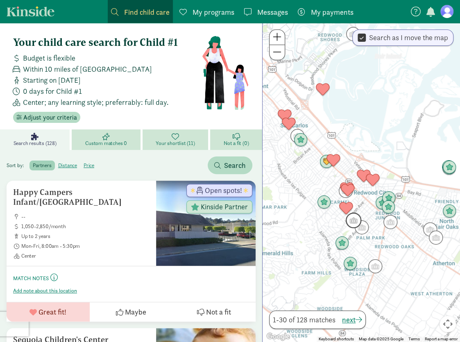
drag, startPoint x: 300, startPoint y: 158, endPoint x: 354, endPoint y: 215, distance: 77.9
click at [354, 215] on div at bounding box center [360, 182] width 197 height 319
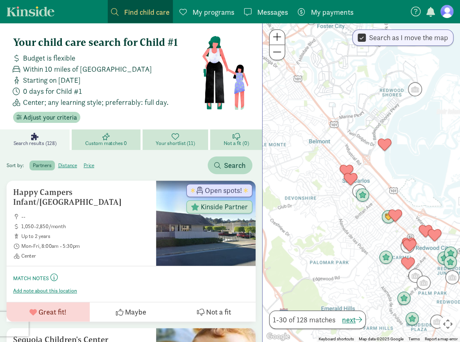
click at [353, 213] on div at bounding box center [360, 182] width 197 height 319
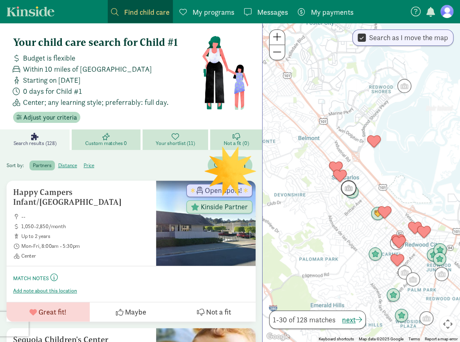
click at [349, 182] on img "Click to see details" at bounding box center [349, 188] width 16 height 16
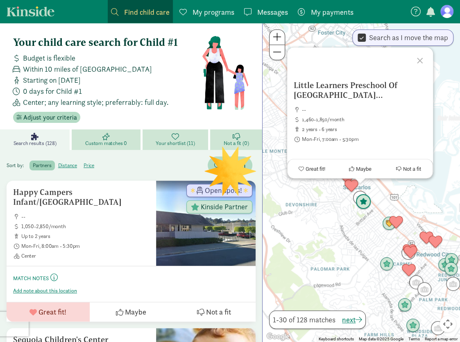
click at [365, 203] on img "Click to see details" at bounding box center [363, 202] width 16 height 16
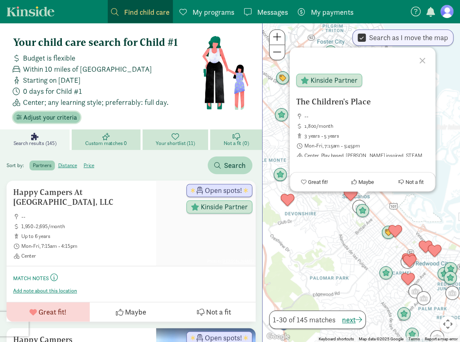
click at [46, 113] on span "Adjust your criteria" at bounding box center [50, 118] width 54 height 10
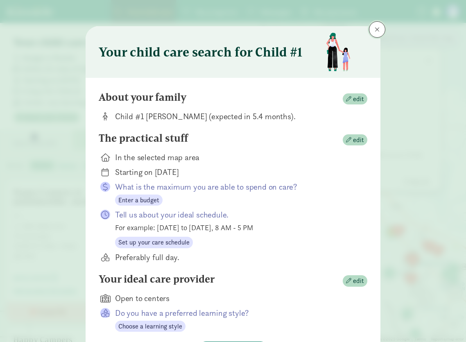
click at [372, 27] on button at bounding box center [377, 29] width 16 height 16
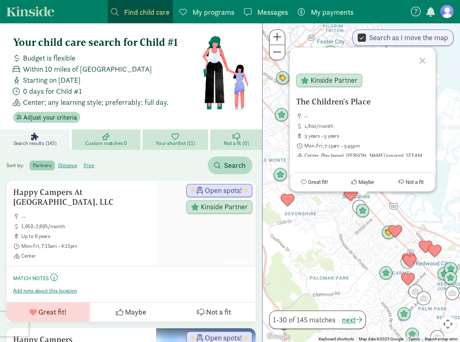
click at [420, 60] on div at bounding box center [423, 59] width 24 height 24
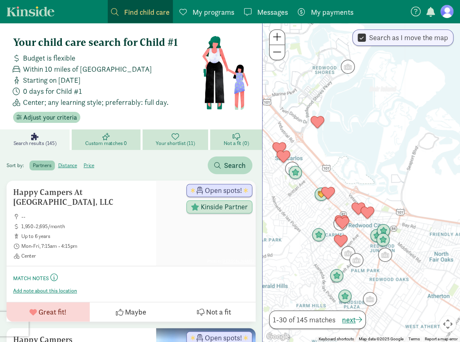
drag, startPoint x: 333, startPoint y: 244, endPoint x: 264, endPoint y: 202, distance: 80.9
click at [264, 202] on div at bounding box center [360, 182] width 197 height 319
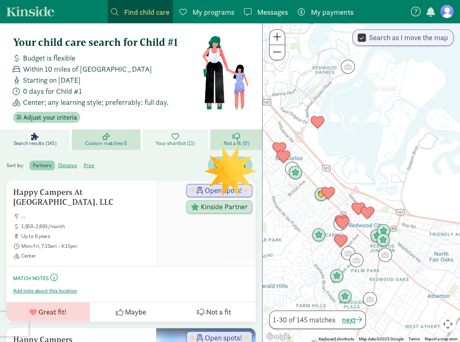
click at [173, 134] on icon at bounding box center [175, 136] width 7 height 7
